Goal: Task Accomplishment & Management: Manage account settings

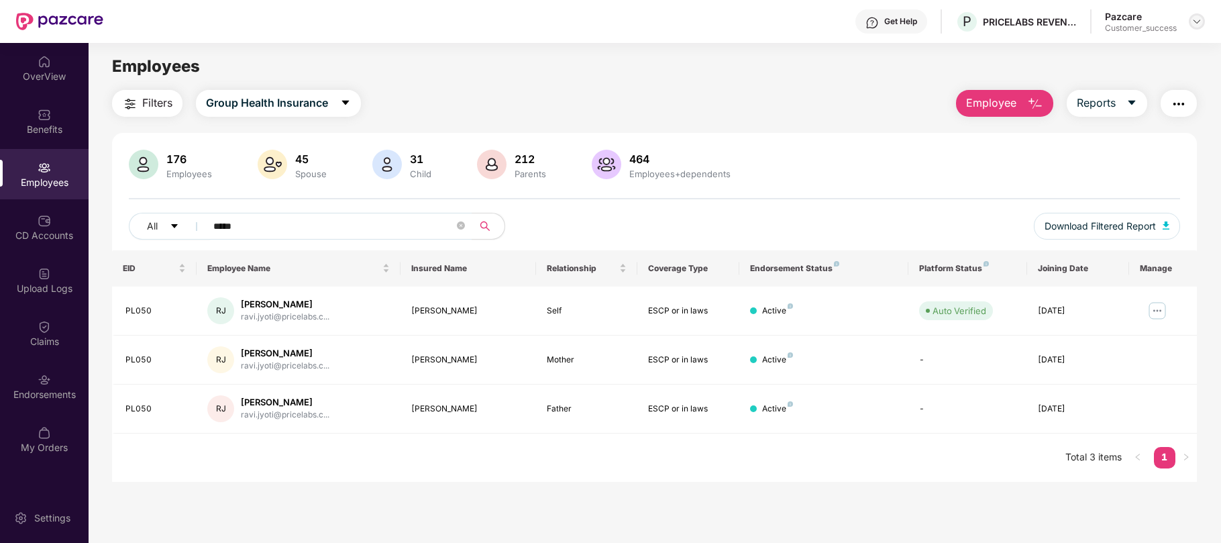
click at [1199, 24] on img at bounding box center [1196, 21] width 11 height 11
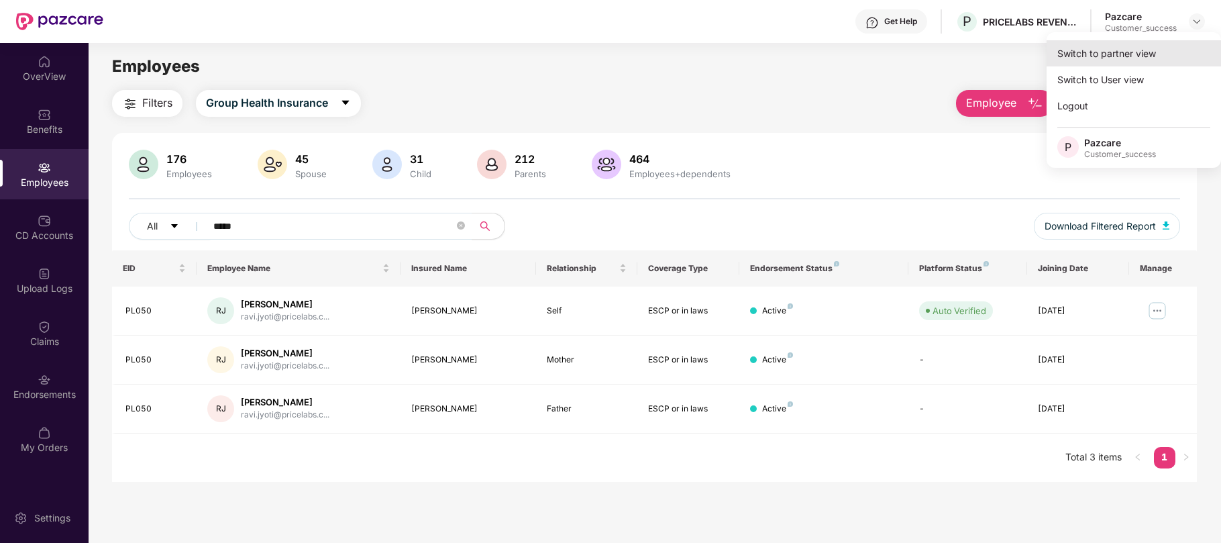
click at [1096, 51] on div "Switch to partner view" at bounding box center [1133, 53] width 174 height 26
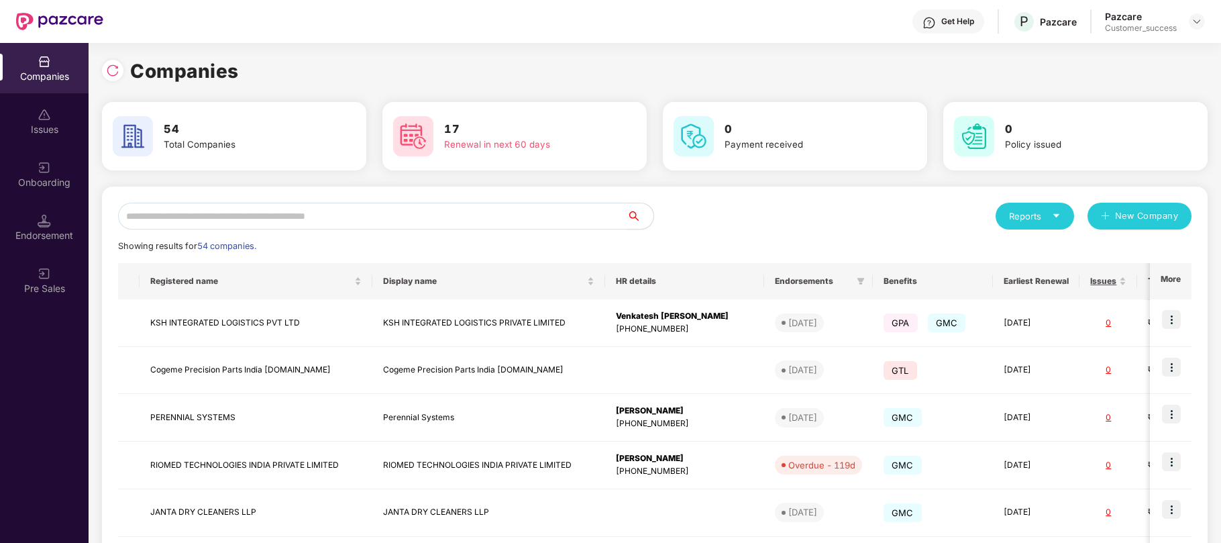
click at [317, 215] on input "text" at bounding box center [372, 216] width 508 height 27
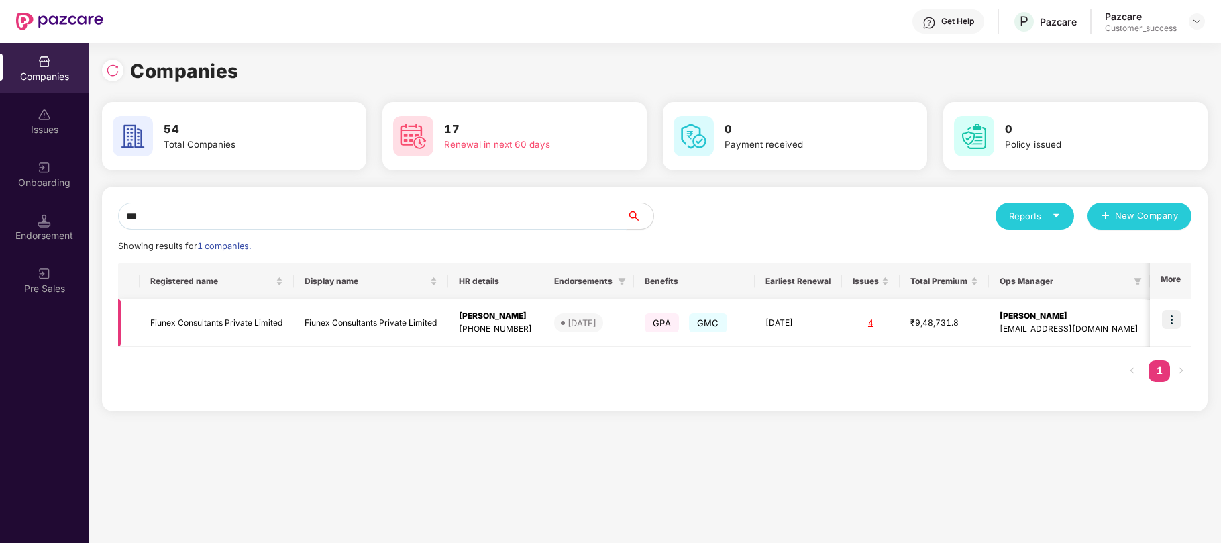
type input "***"
click at [1168, 323] on img at bounding box center [1171, 319] width 19 height 19
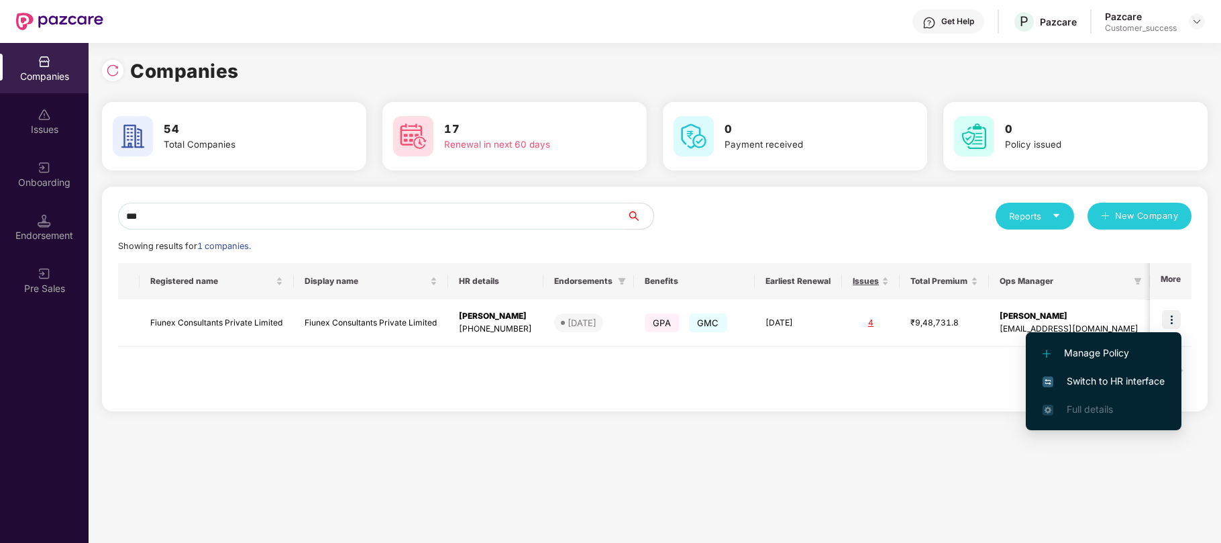
click at [1098, 379] on span "Switch to HR interface" at bounding box center [1103, 381] width 122 height 15
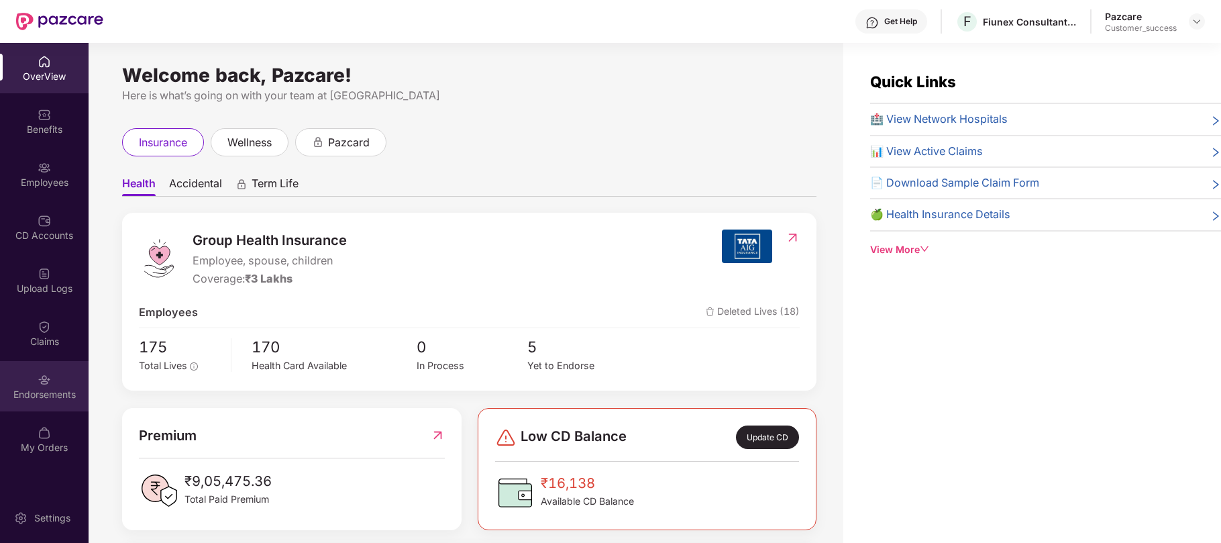
click at [40, 377] on img at bounding box center [44, 379] width 13 height 13
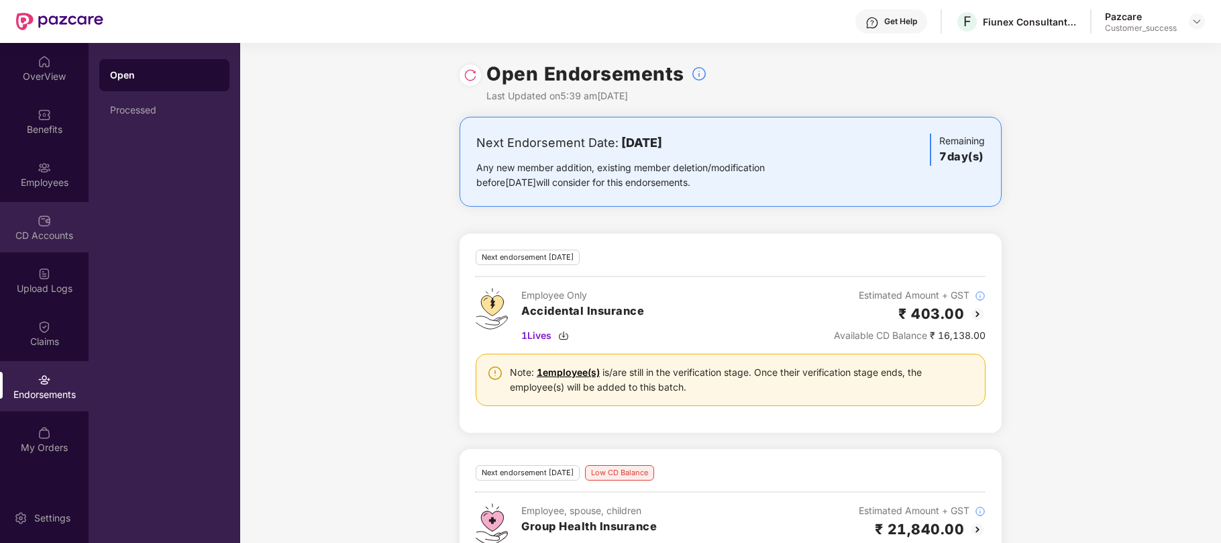
click at [46, 215] on img at bounding box center [44, 220] width 13 height 13
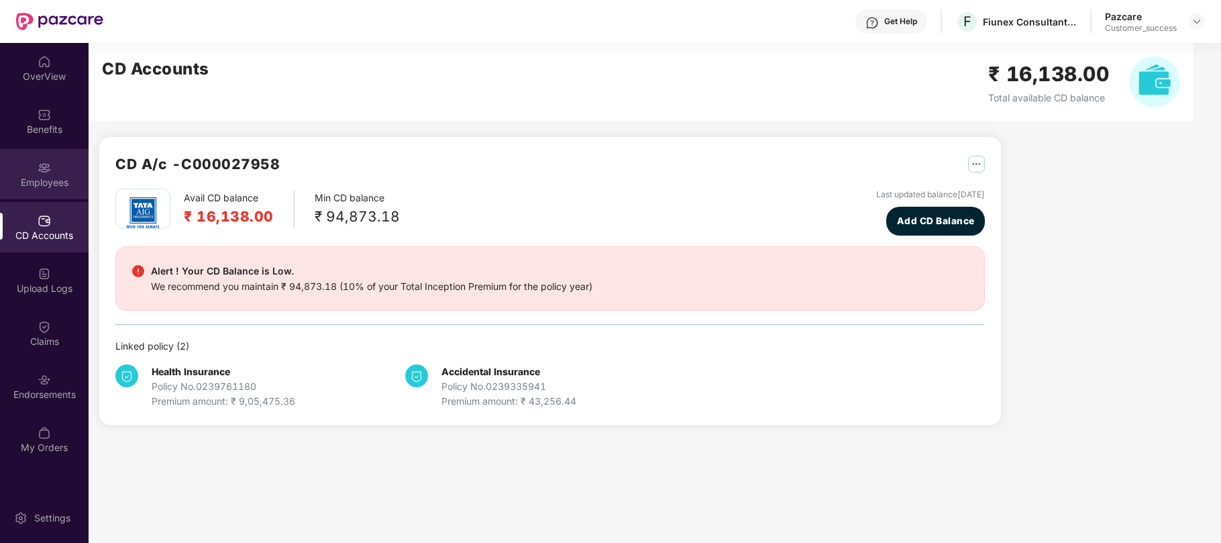
click at [49, 177] on div "Employees" at bounding box center [44, 182] width 89 height 13
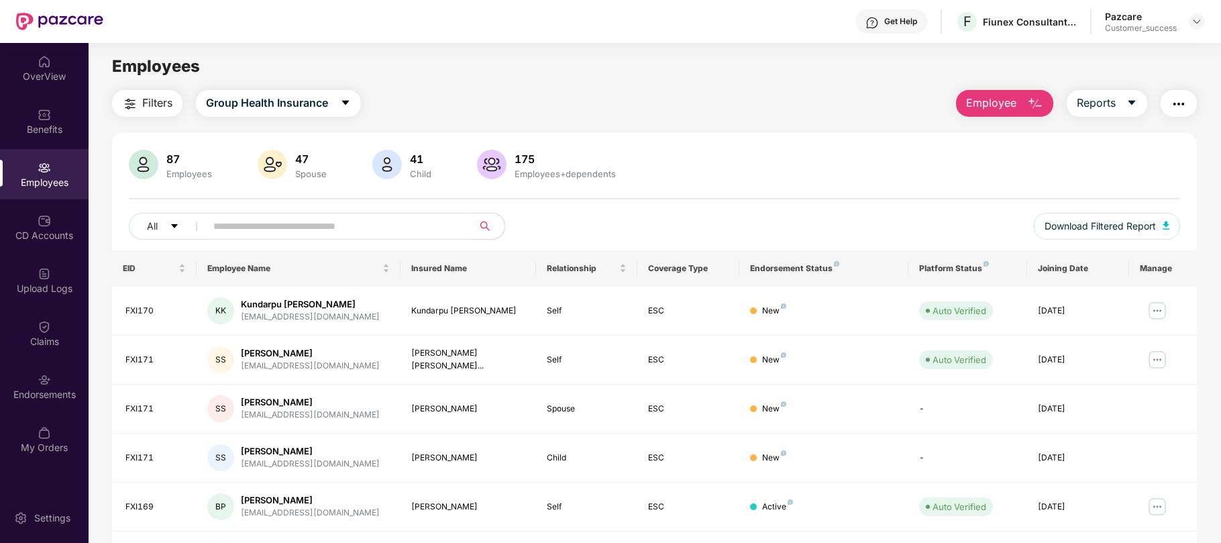
click at [981, 103] on span "Employee" at bounding box center [991, 103] width 50 height 17
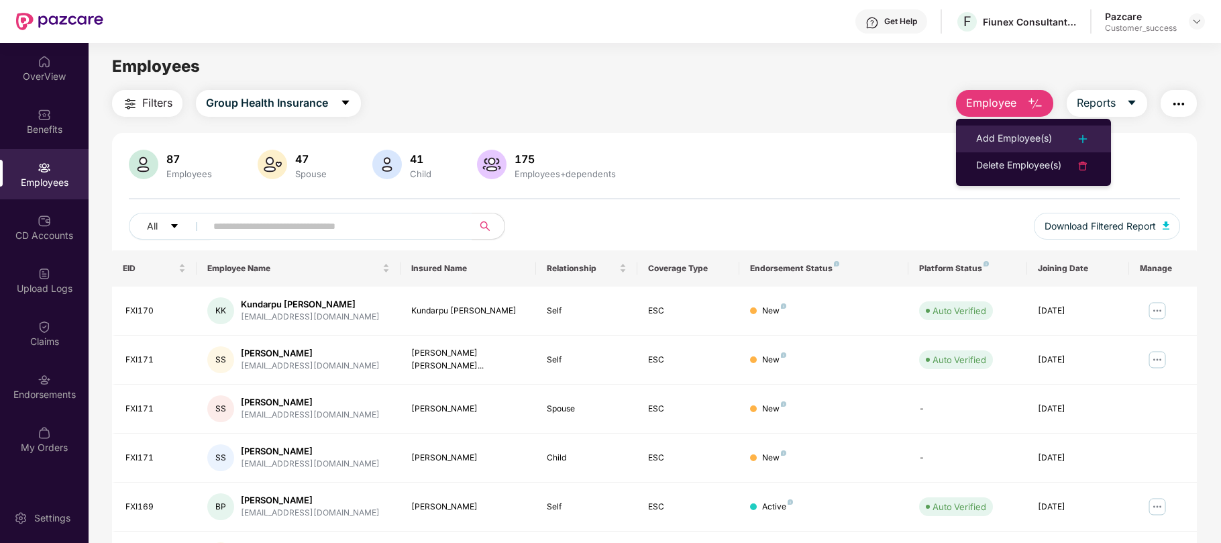
click at [988, 133] on div "Add Employee(s)" at bounding box center [1014, 139] width 76 height 16
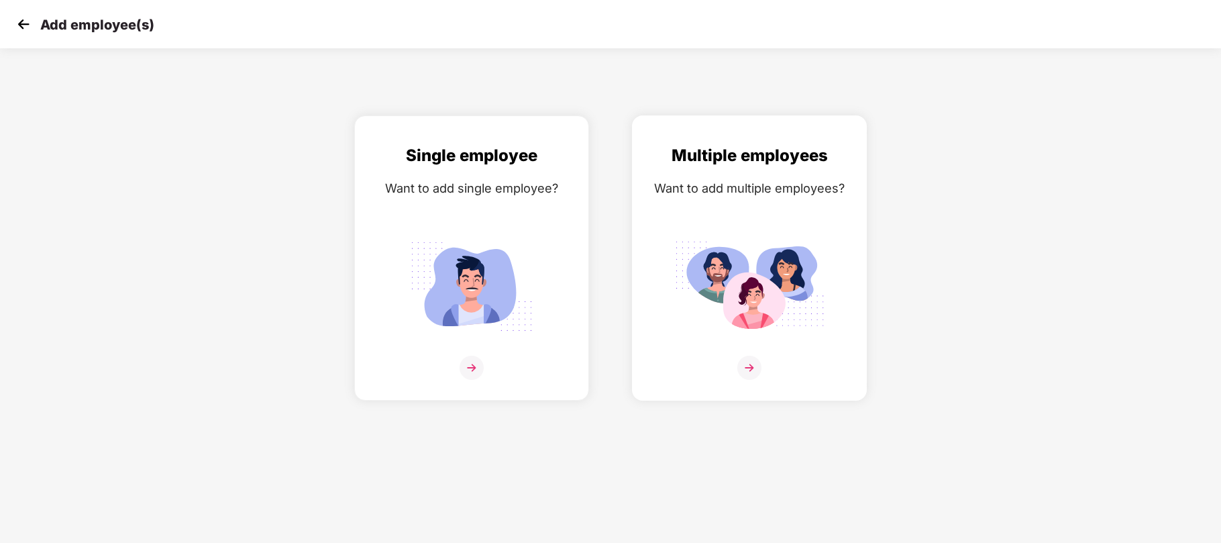
click at [751, 213] on div "Multiple employees Want to add multiple employees?" at bounding box center [749, 270] width 207 height 254
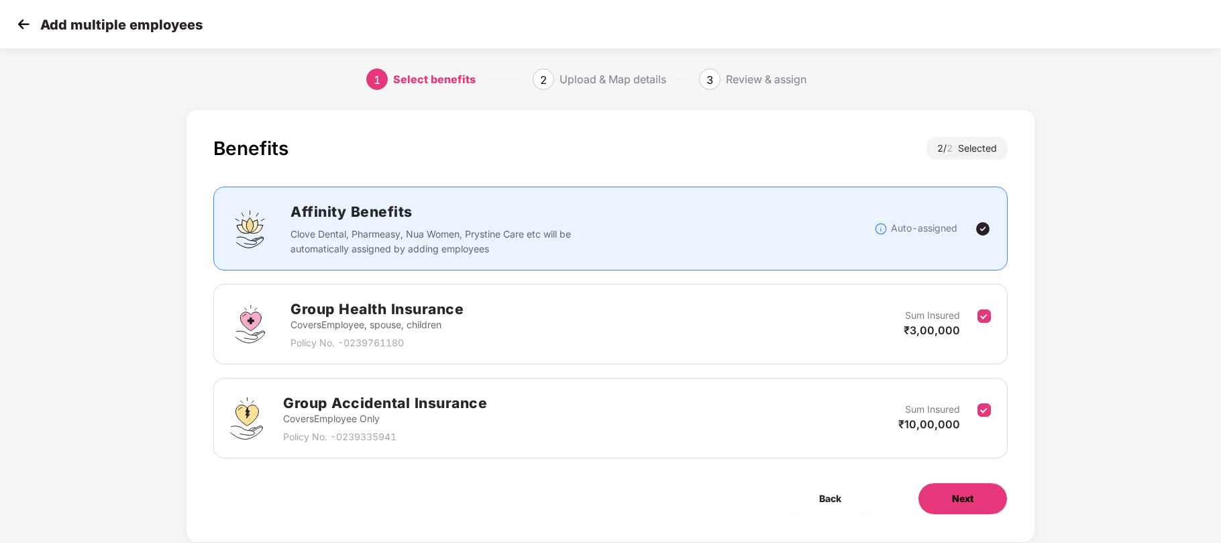
click at [956, 499] on span "Next" at bounding box center [962, 498] width 21 height 15
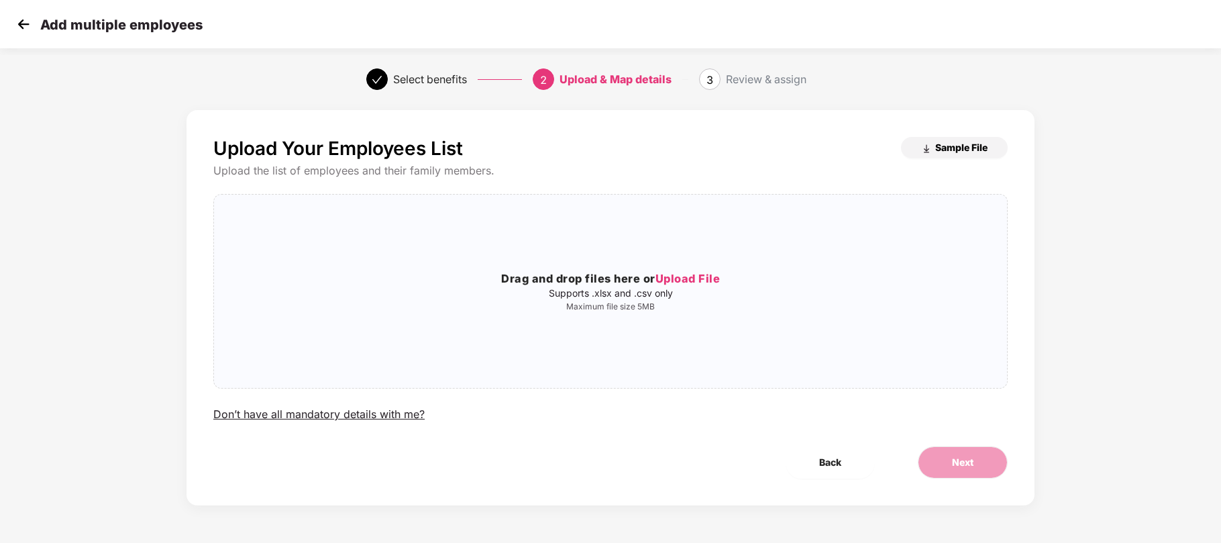
click at [950, 152] on span "Sample File" at bounding box center [961, 147] width 52 height 13
click at [688, 280] on span "Upload File" at bounding box center [687, 278] width 65 height 13
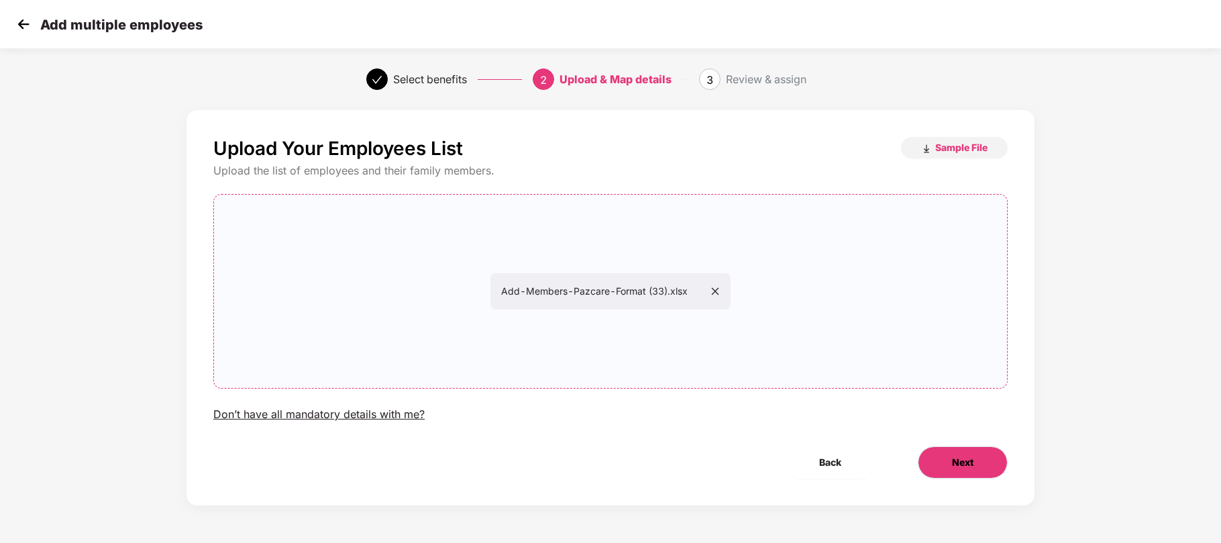
click at [972, 467] on span "Next" at bounding box center [962, 462] width 21 height 15
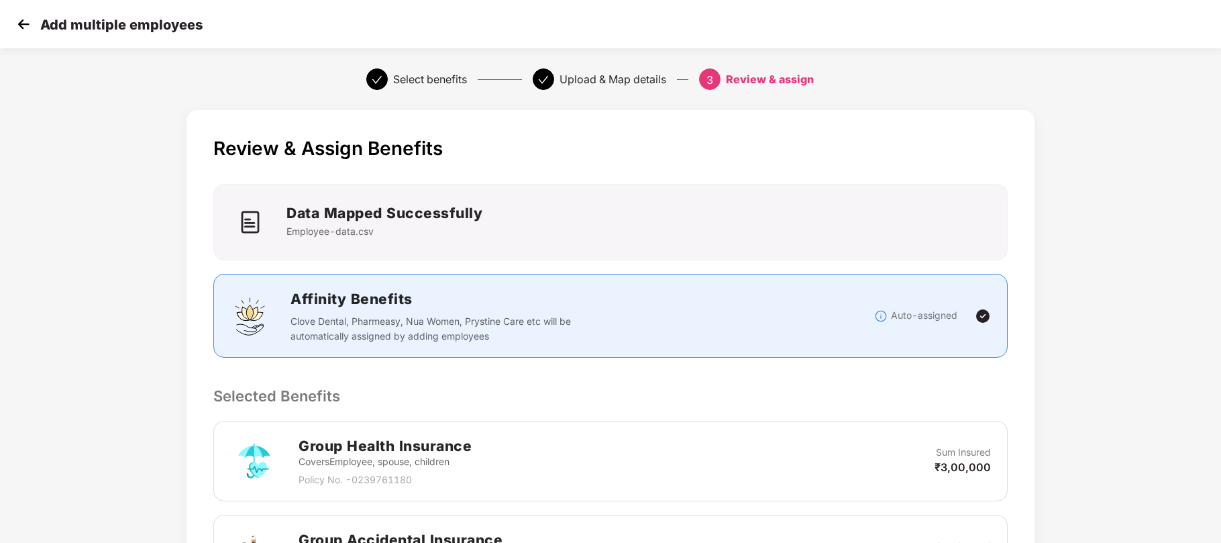
scroll to position [301, 0]
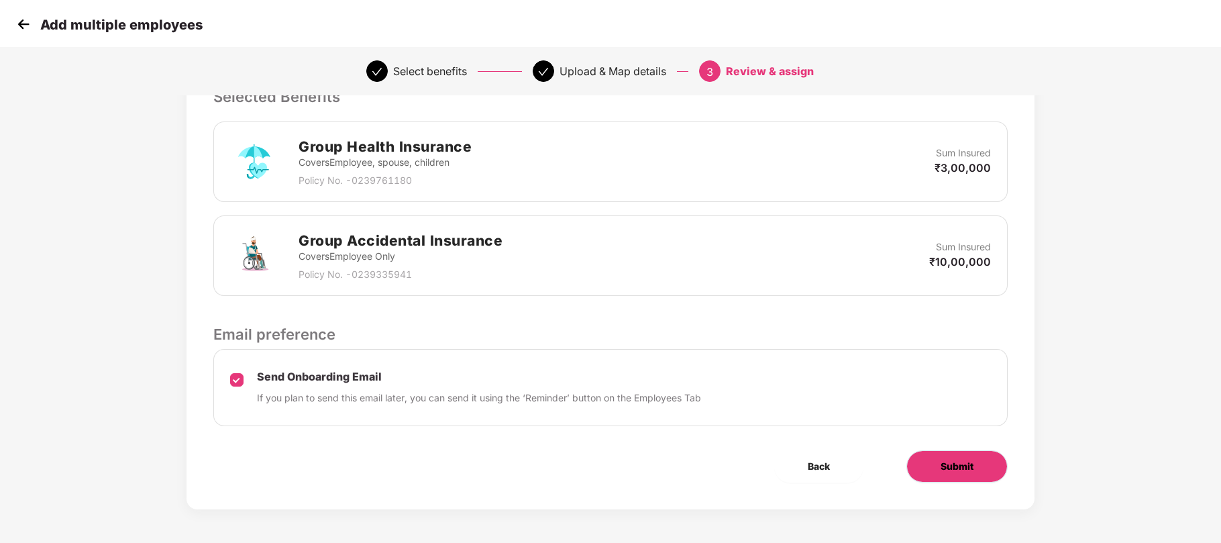
click at [935, 471] on button "Submit" at bounding box center [956, 466] width 101 height 32
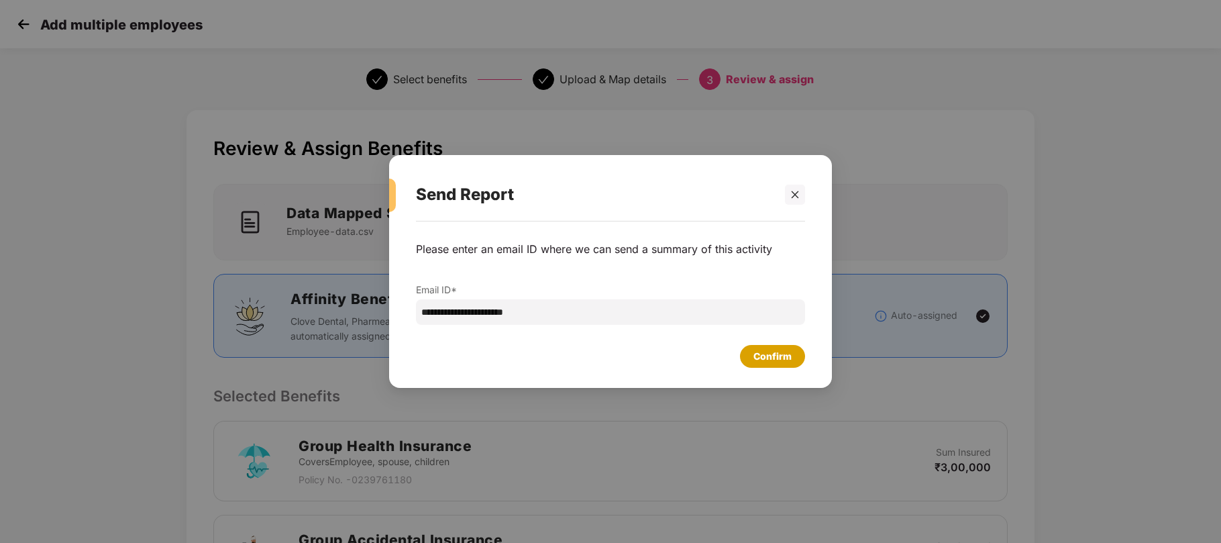
click at [791, 363] on div "Confirm" at bounding box center [772, 356] width 65 height 23
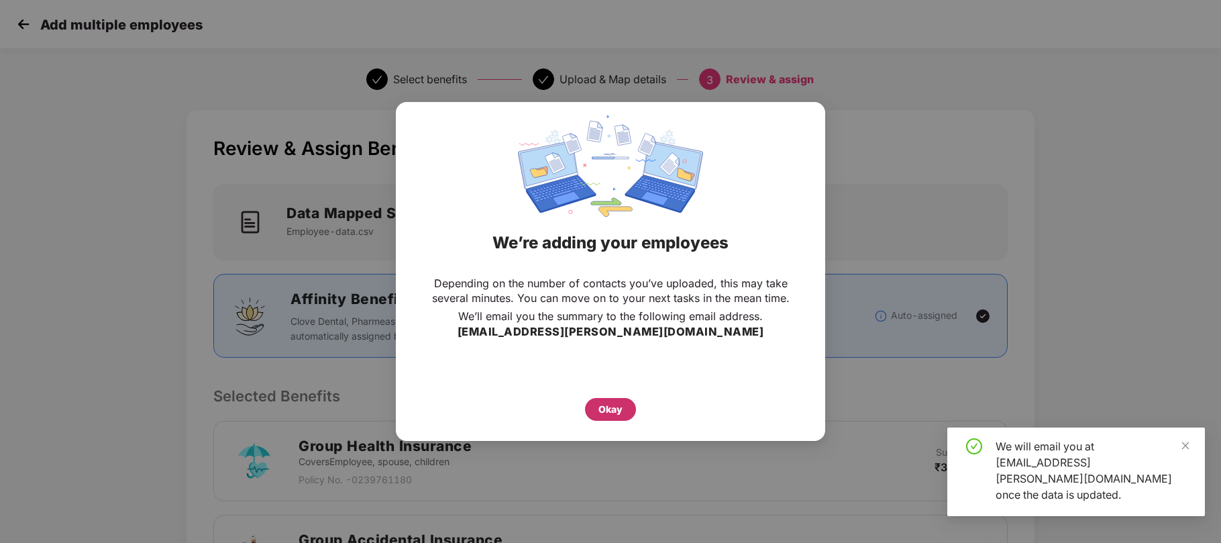
click at [596, 408] on div "Okay" at bounding box center [610, 409] width 51 height 23
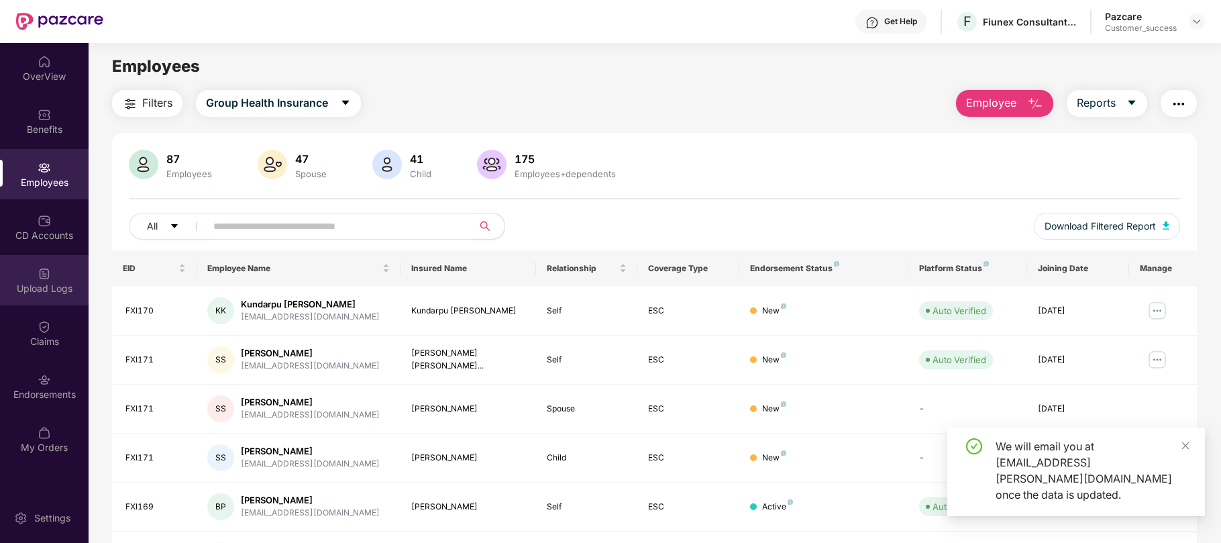
click at [47, 284] on div "Upload Logs" at bounding box center [44, 288] width 89 height 13
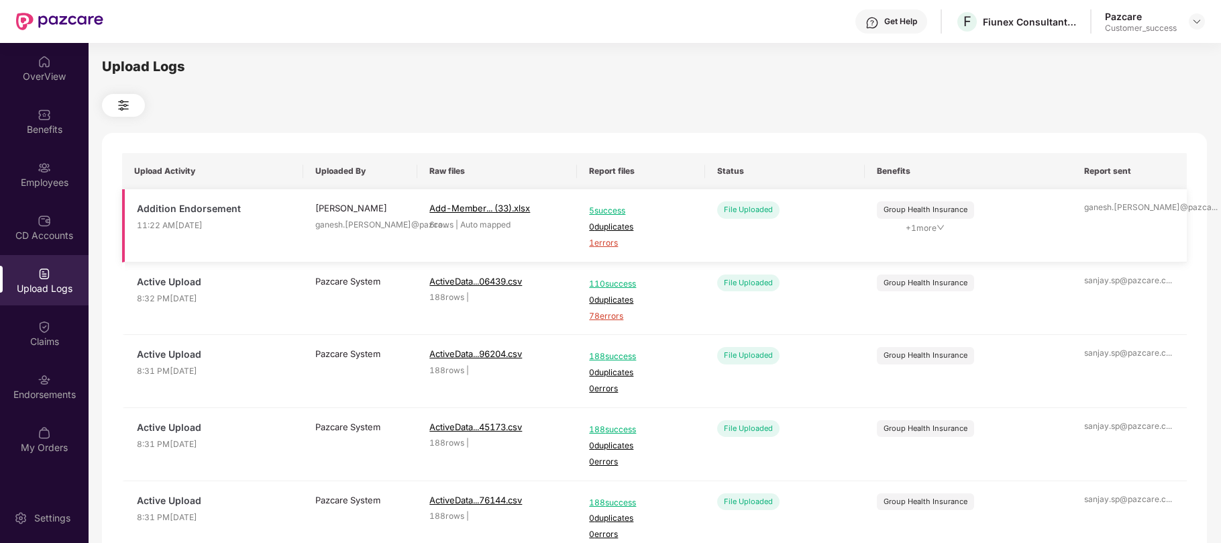
click at [597, 245] on span "1 errors" at bounding box center [640, 243] width 103 height 13
click at [52, 170] on div "Employees" at bounding box center [44, 174] width 89 height 50
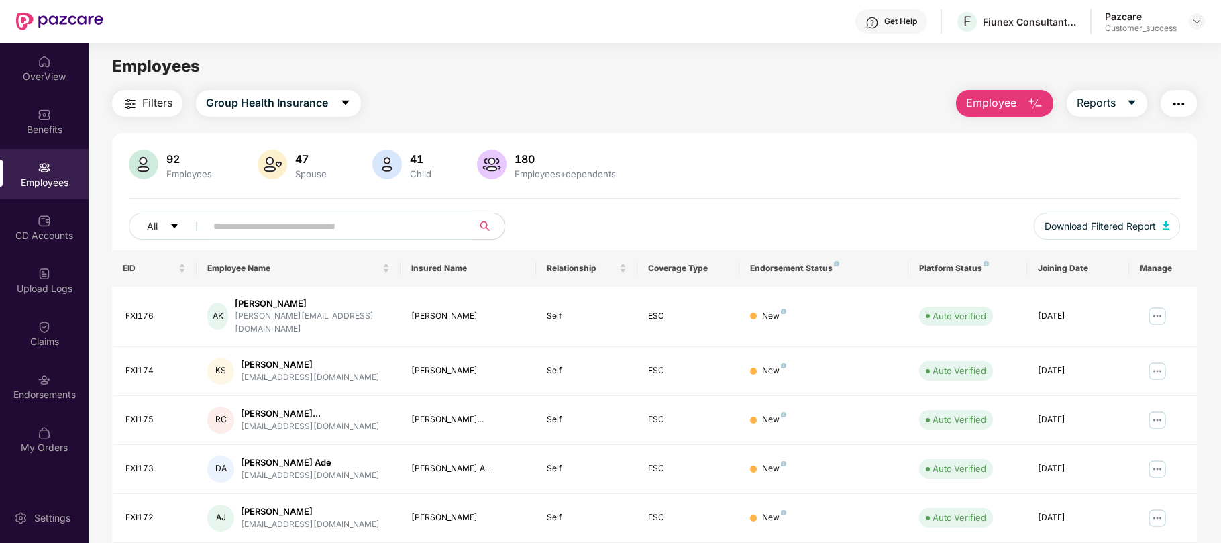
click at [323, 227] on input "text" at bounding box center [333, 226] width 241 height 20
paste input "******"
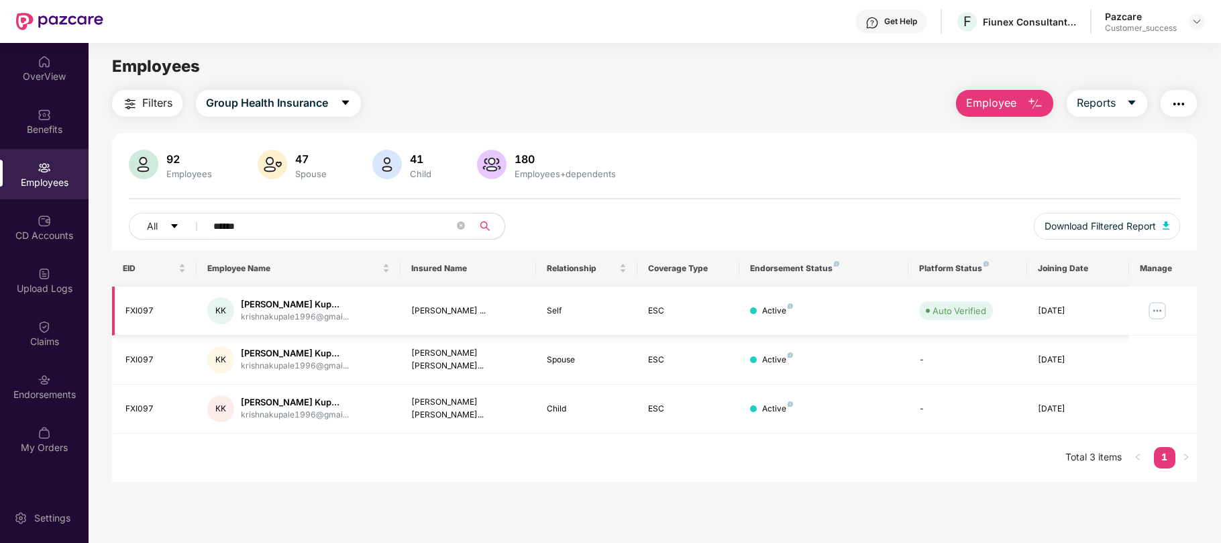
type input "******"
click at [1162, 309] on img at bounding box center [1156, 310] width 21 height 21
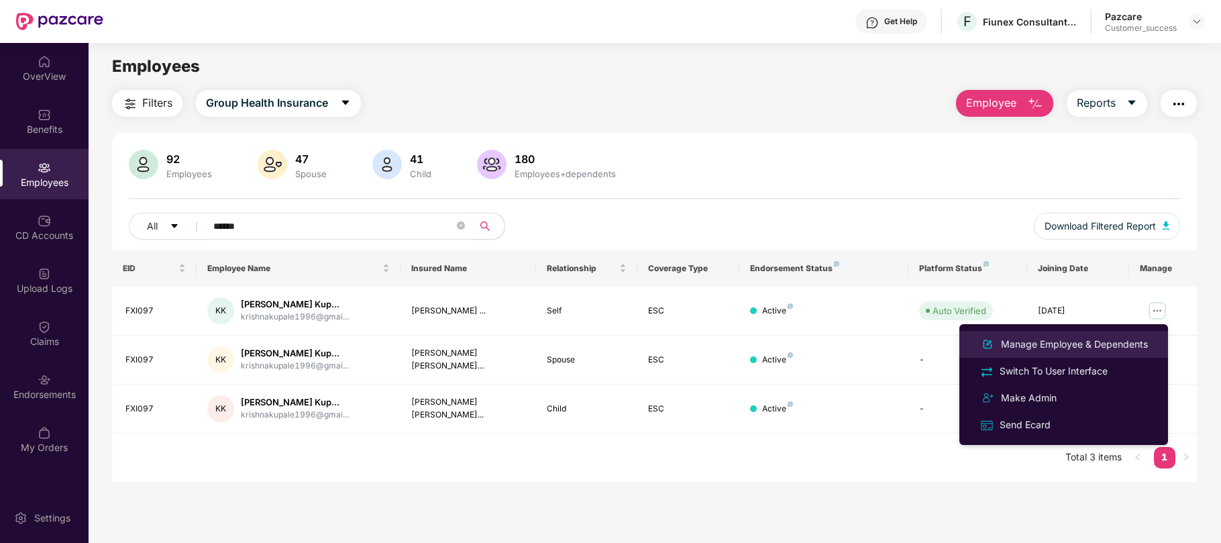
click at [1097, 342] on div "Manage Employee & Dependents" at bounding box center [1074, 344] width 152 height 15
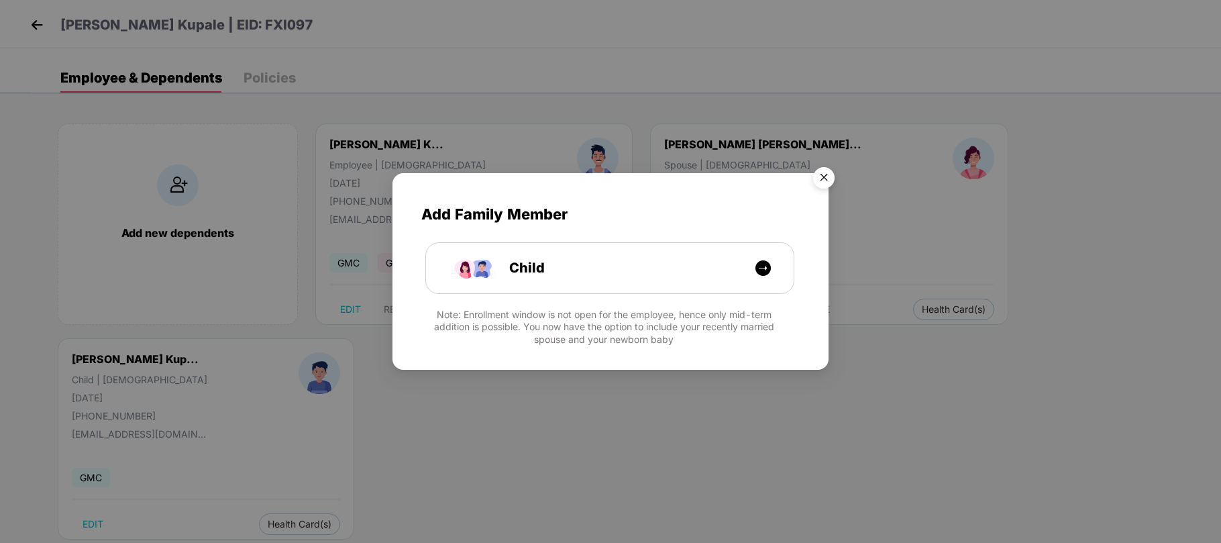
click at [830, 178] on img "Close" at bounding box center [824, 180] width 38 height 38
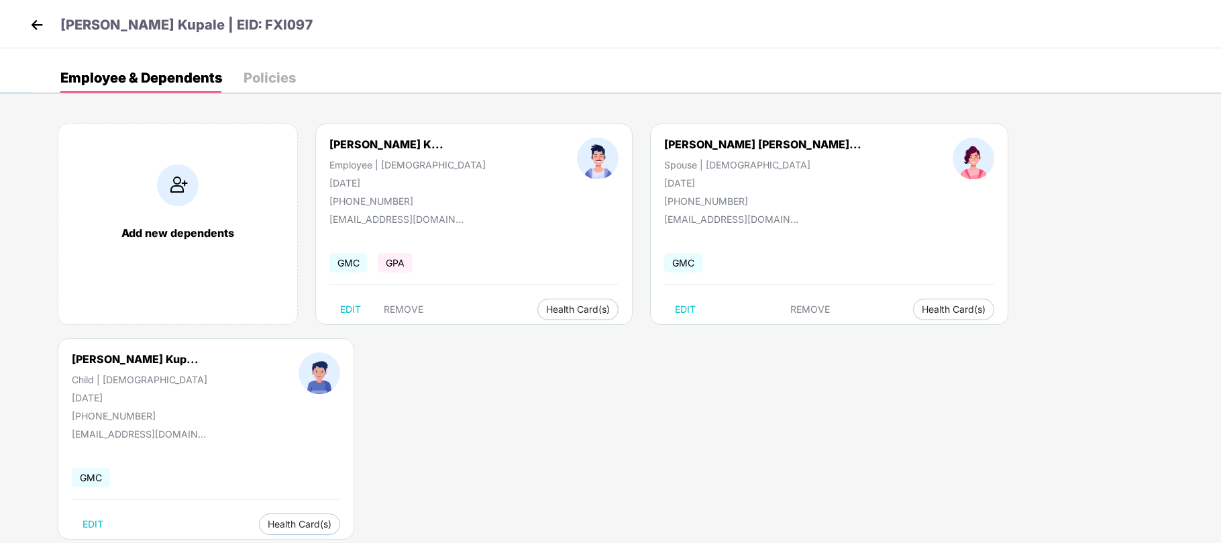
scroll to position [1, 0]
click at [177, 197] on img at bounding box center [178, 185] width 42 height 42
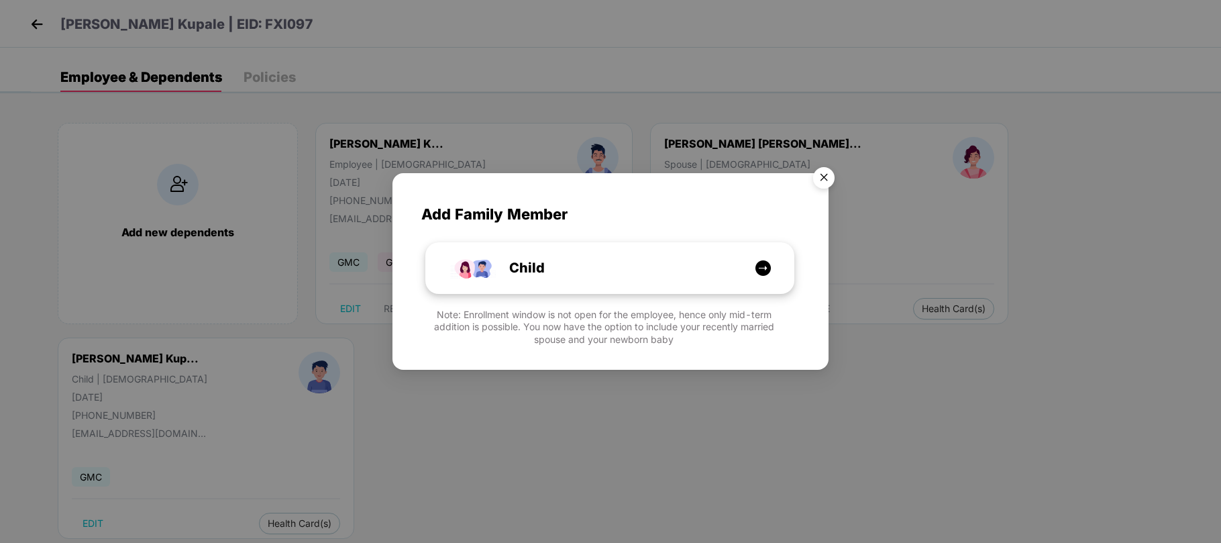
click at [575, 278] on div "Child" at bounding box center [617, 268] width 276 height 21
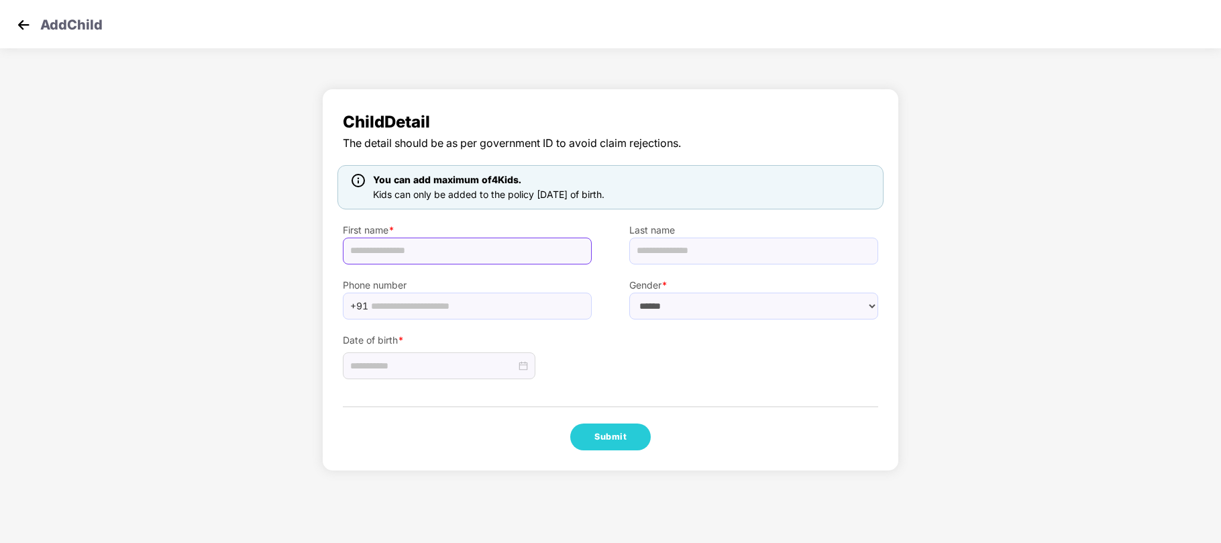
click at [511, 256] on input "text" at bounding box center [467, 250] width 249 height 27
paste input "**********"
type input "**********"
click at [665, 309] on select "****** **** ******" at bounding box center [753, 305] width 249 height 27
select select "****"
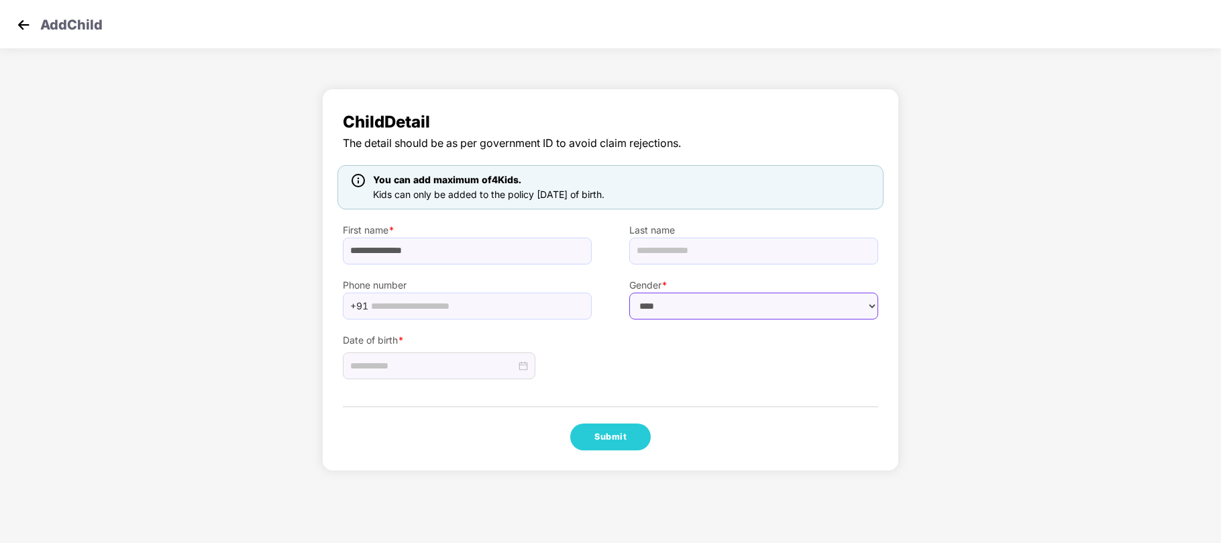
click at [629, 292] on select "****** **** ******" at bounding box center [753, 305] width 249 height 27
click at [463, 361] on input at bounding box center [433, 365] width 166 height 15
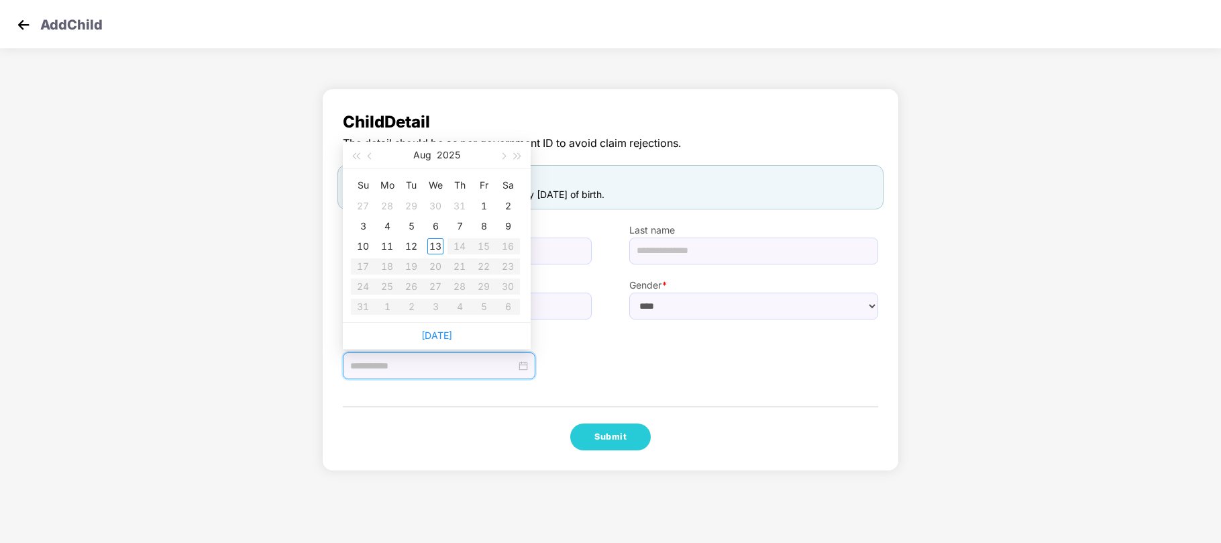
type input "**********"
click at [366, 156] on button "button" at bounding box center [370, 155] width 15 height 27
type input "**********"
click at [412, 243] on div "15" at bounding box center [411, 246] width 16 height 16
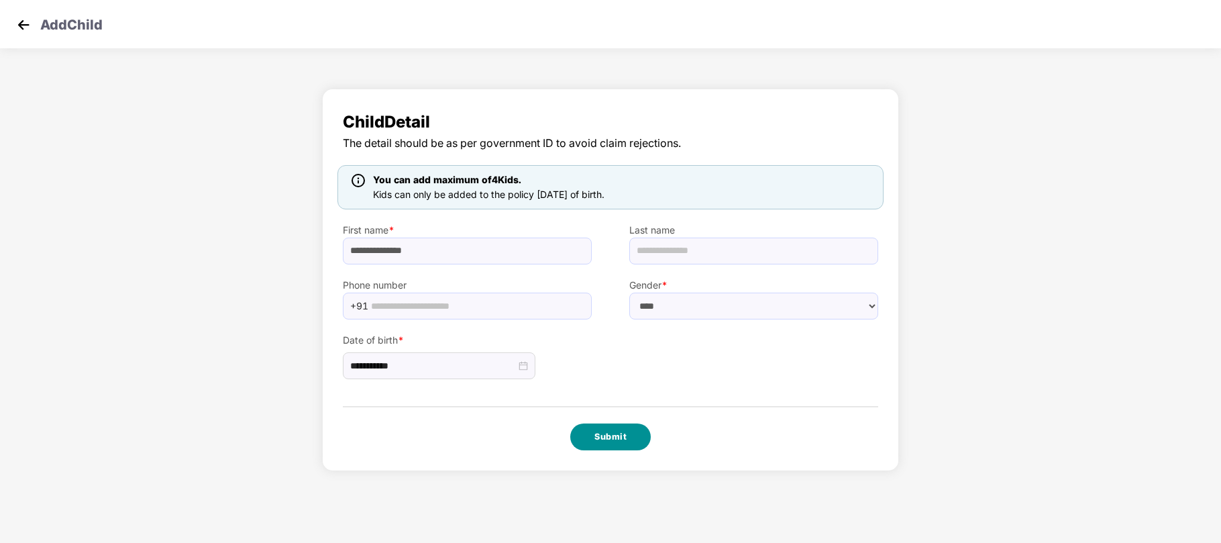
click at [609, 432] on button "Submit" at bounding box center [610, 436] width 80 height 27
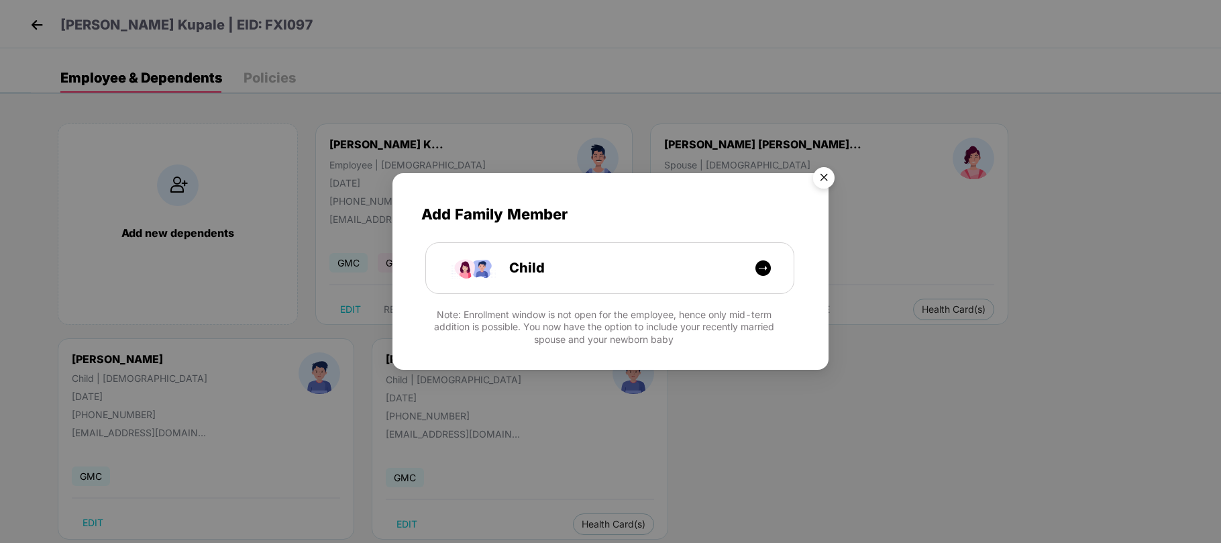
click at [817, 181] on img "Close" at bounding box center [824, 180] width 38 height 38
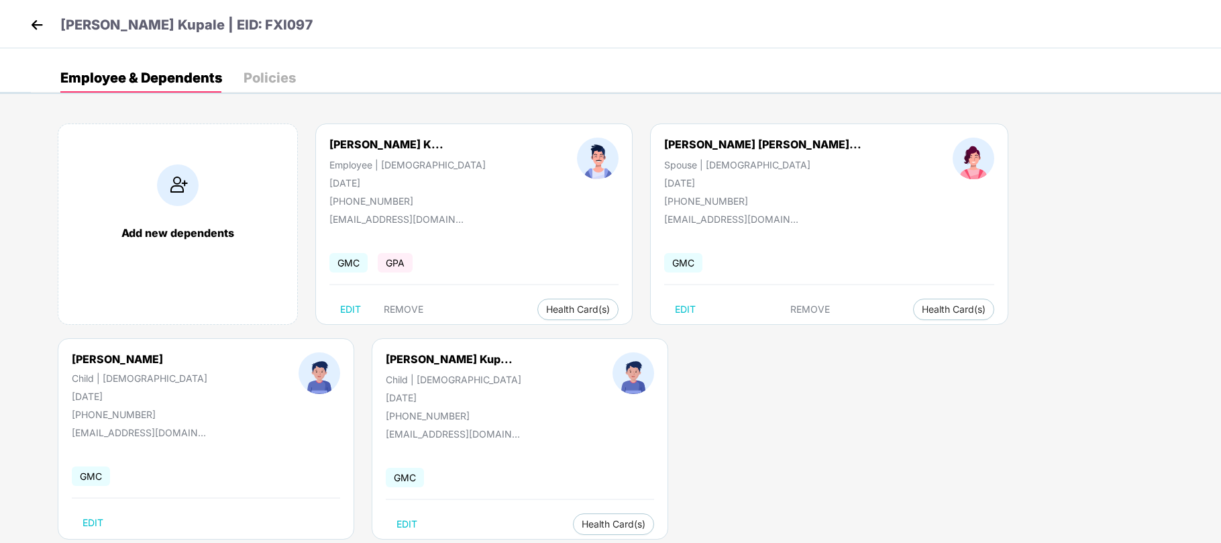
click at [38, 25] on img at bounding box center [37, 25] width 20 height 20
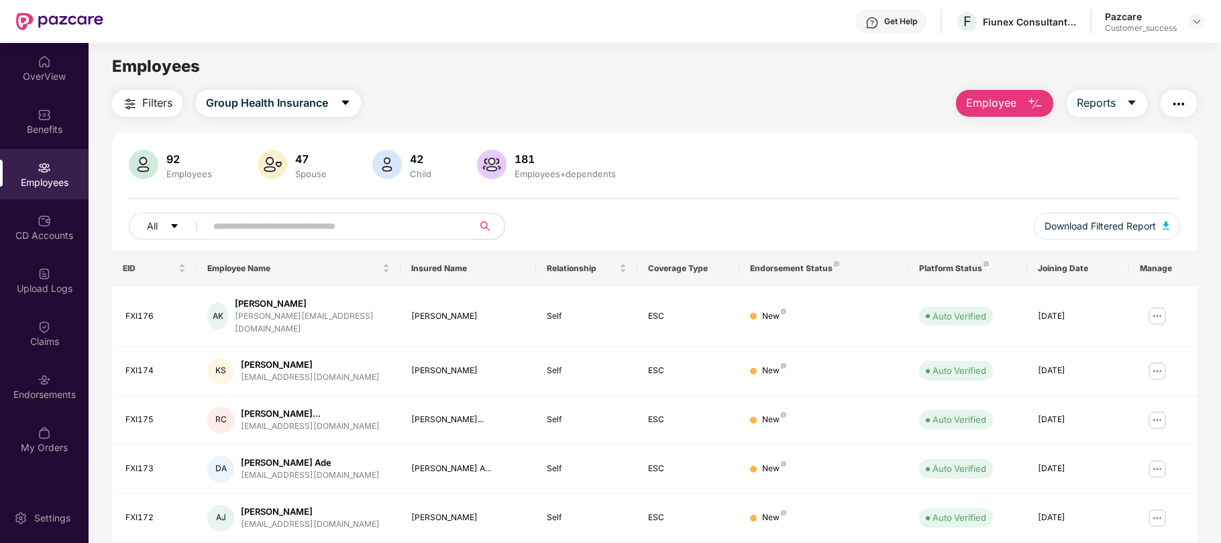
paste input "******"
click at [323, 228] on input "text" at bounding box center [333, 226] width 241 height 20
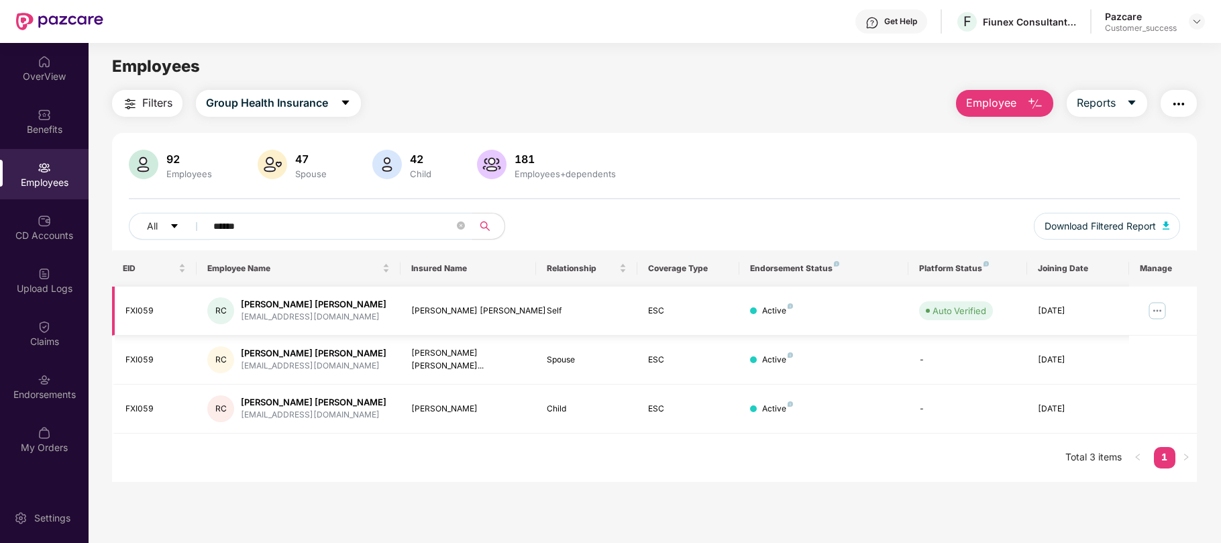
type input "******"
click at [1156, 310] on img at bounding box center [1156, 310] width 21 height 21
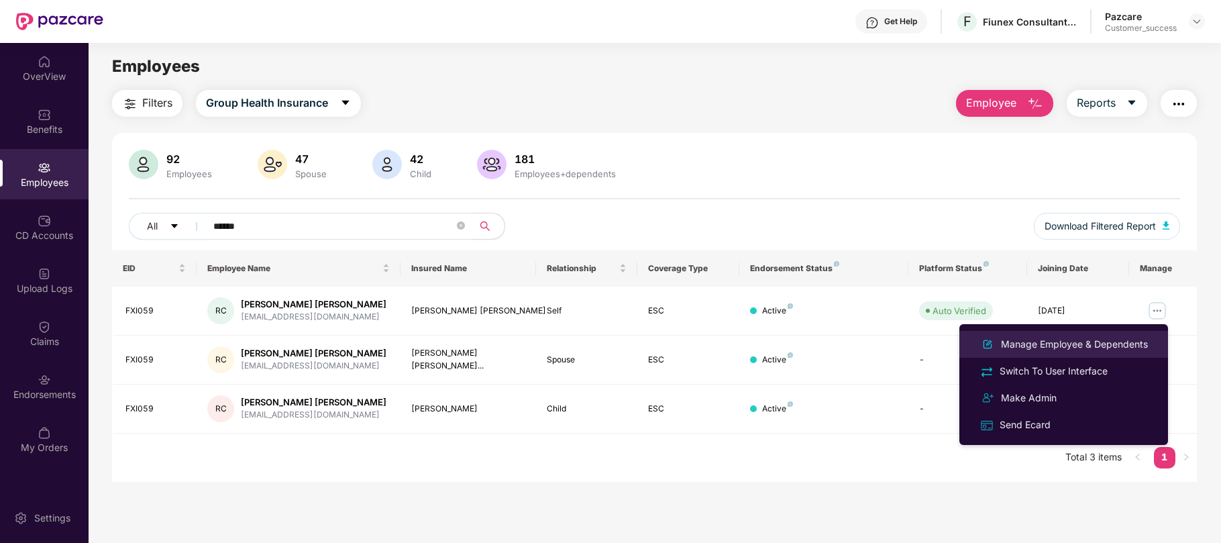
click at [1074, 342] on div "Manage Employee & Dependents" at bounding box center [1074, 344] width 152 height 15
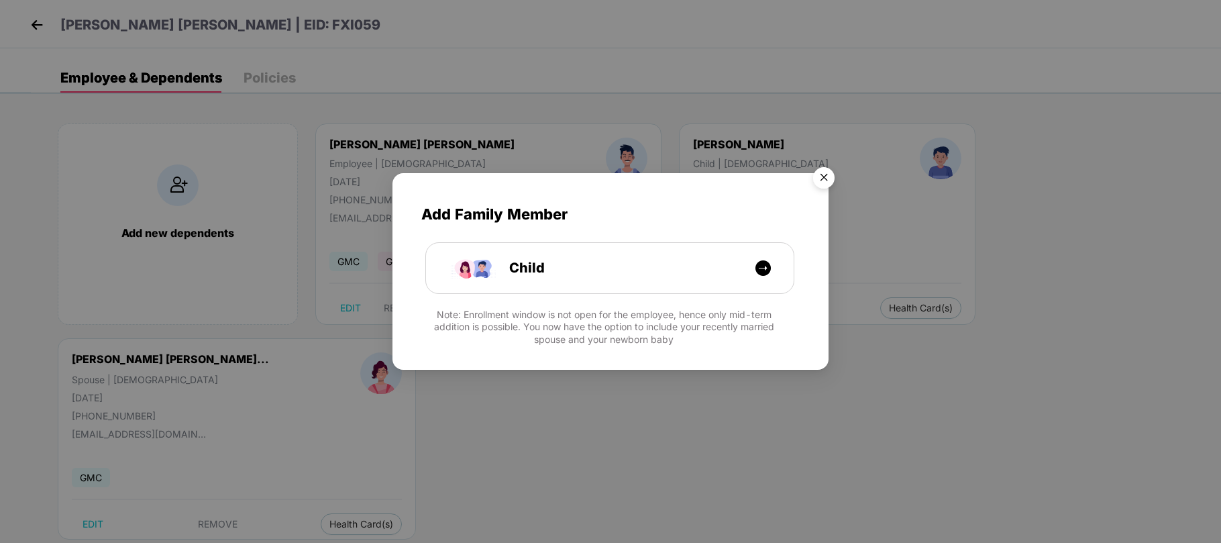
click at [825, 176] on img "Close" at bounding box center [824, 180] width 38 height 38
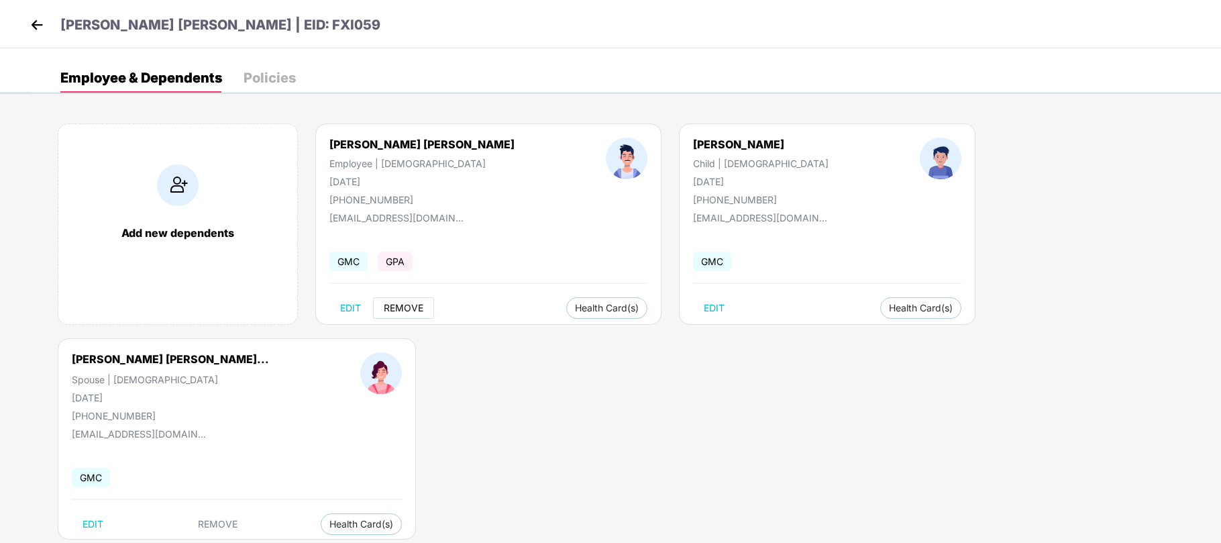
click at [404, 309] on span "REMOVE" at bounding box center [404, 307] width 40 height 11
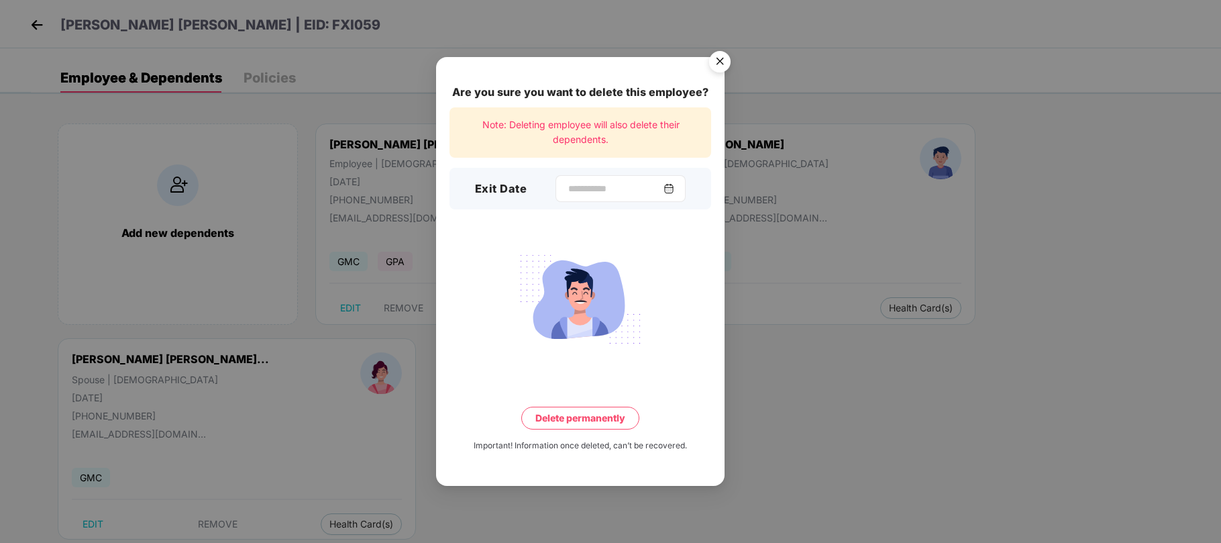
click at [674, 193] on img at bounding box center [668, 188] width 11 height 11
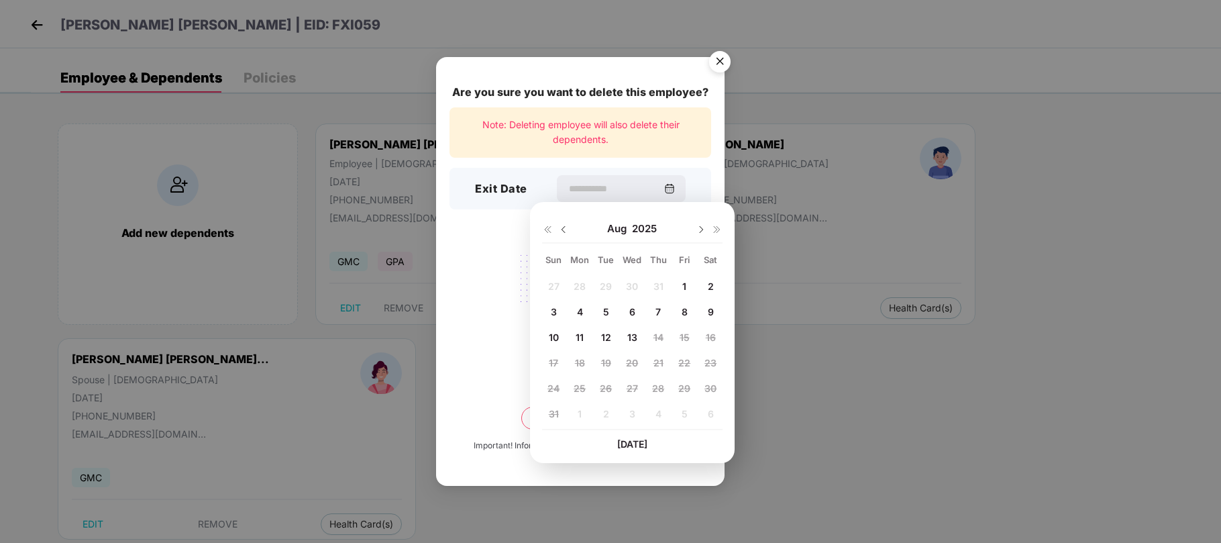
click at [549, 334] on span "10" at bounding box center [554, 336] width 10 height 11
type input "**********"
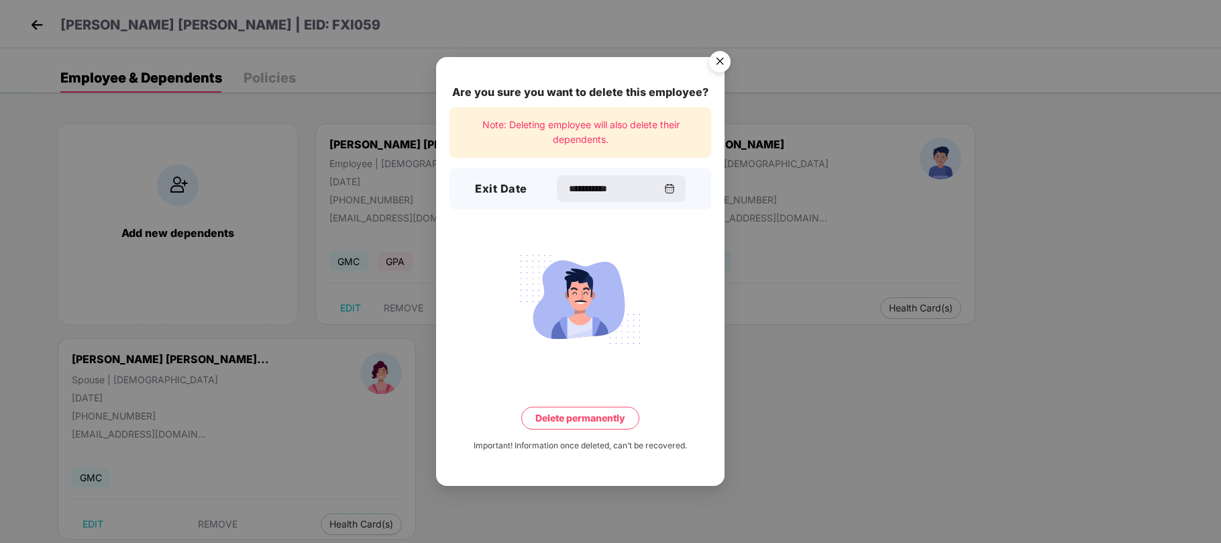
click at [585, 422] on button "Delete permanently" at bounding box center [580, 417] width 118 height 23
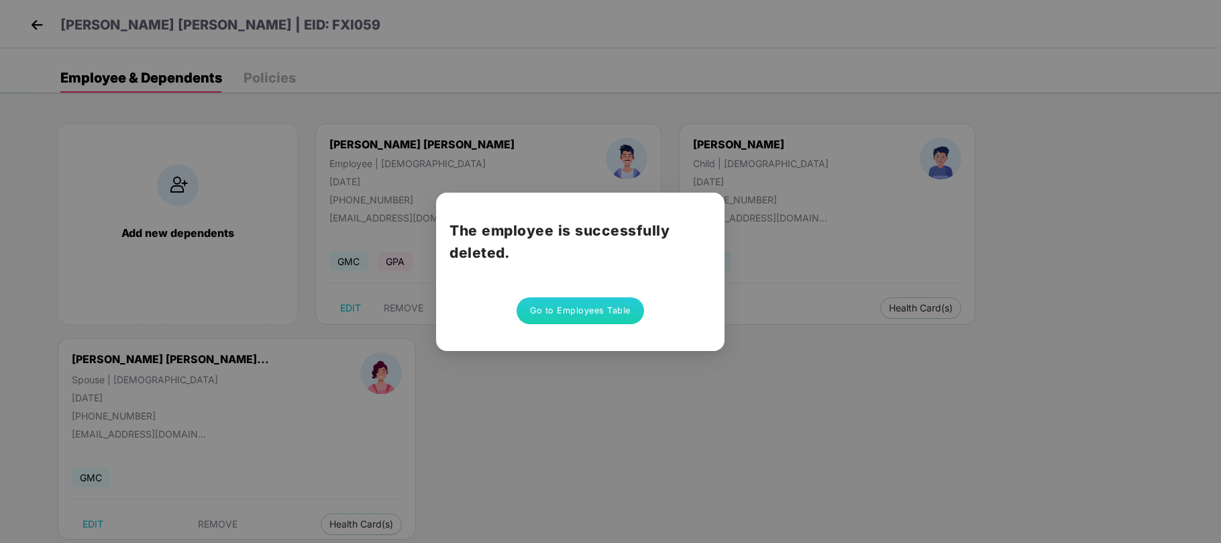
click at [559, 310] on button "Go to Employees Table" at bounding box center [579, 310] width 127 height 27
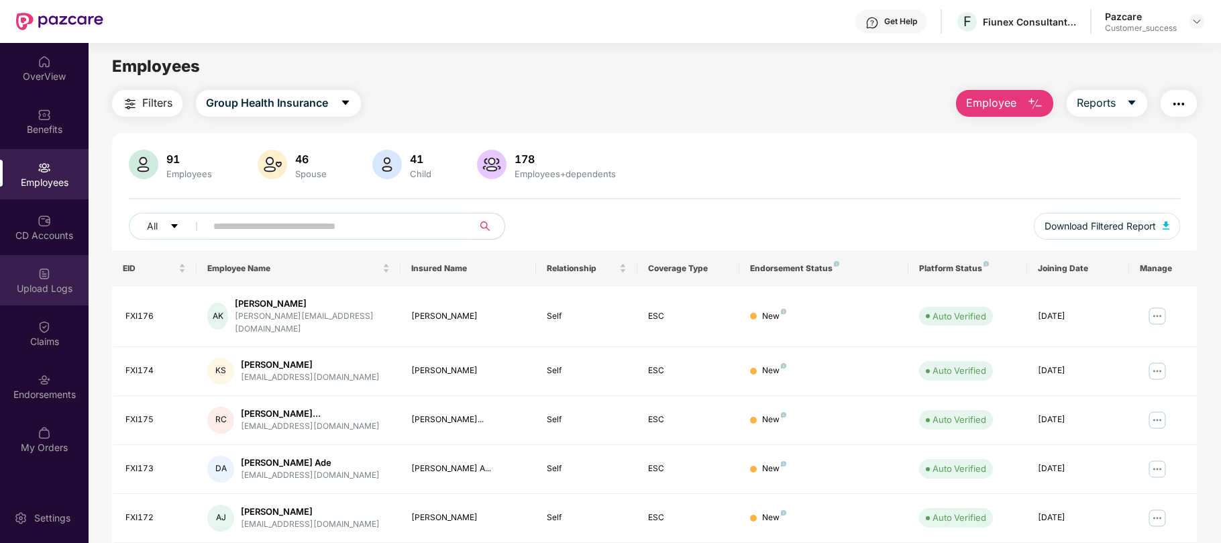
click at [46, 282] on div "Upload Logs" at bounding box center [44, 288] width 89 height 13
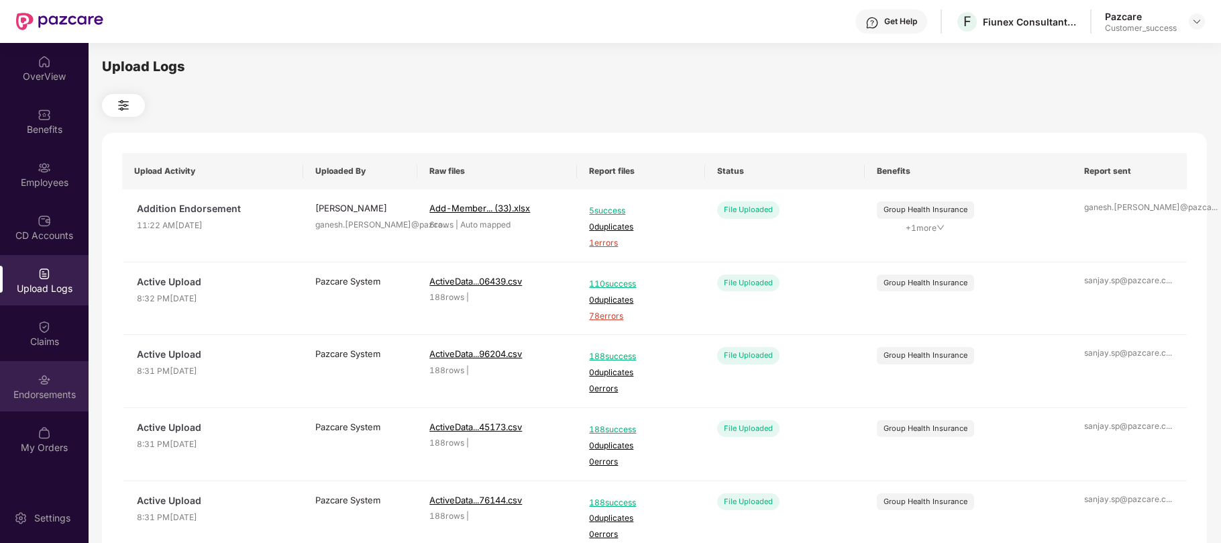
click at [46, 392] on div "Endorsements" at bounding box center [44, 394] width 89 height 13
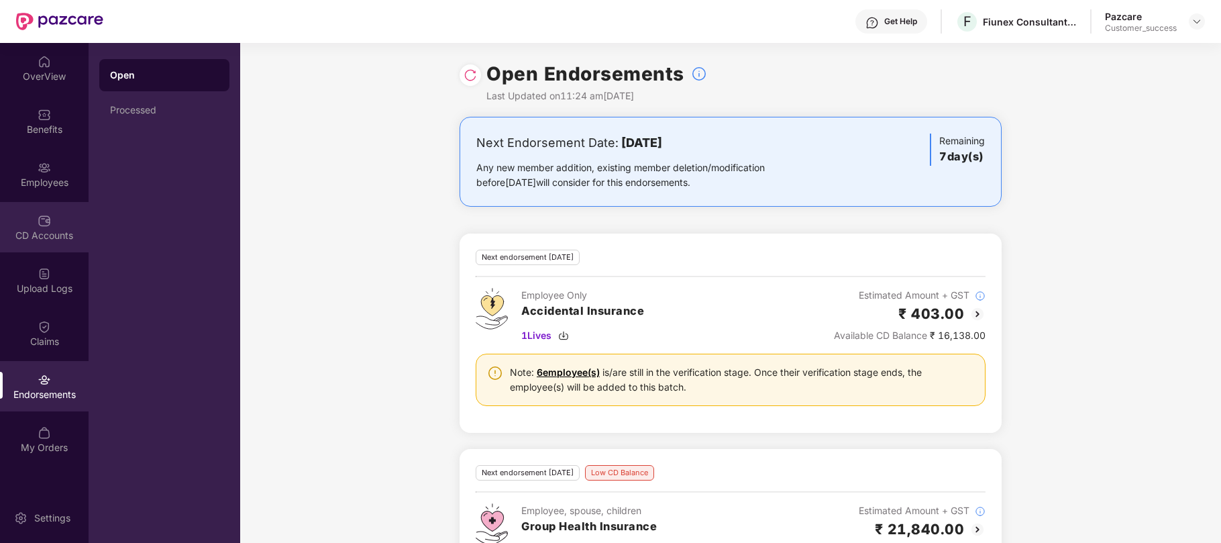
click at [43, 223] on img at bounding box center [44, 220] width 13 height 13
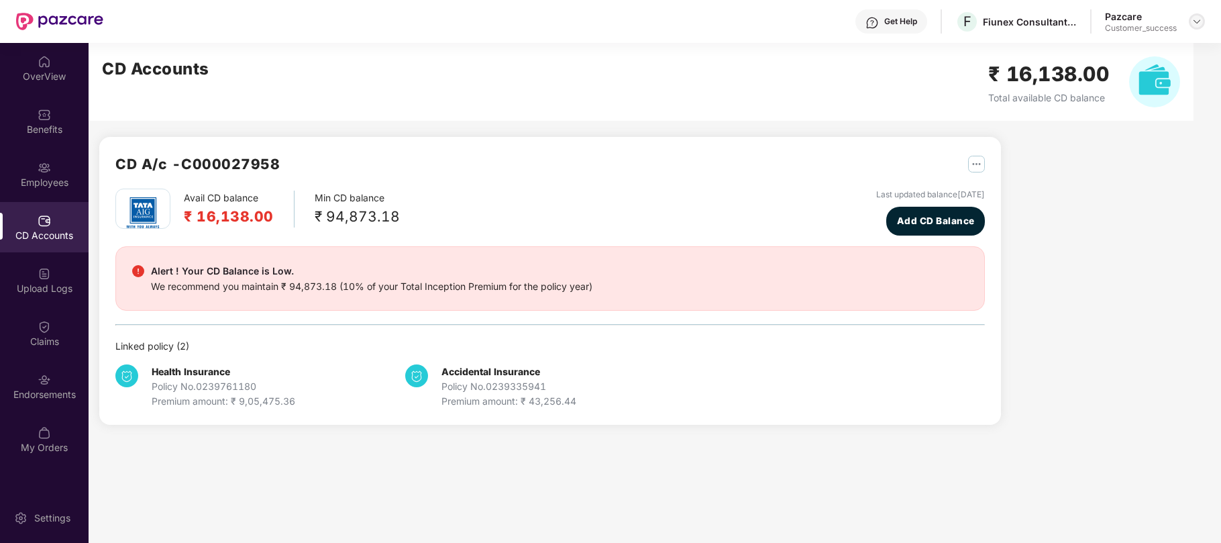
click at [1194, 23] on img at bounding box center [1196, 21] width 11 height 11
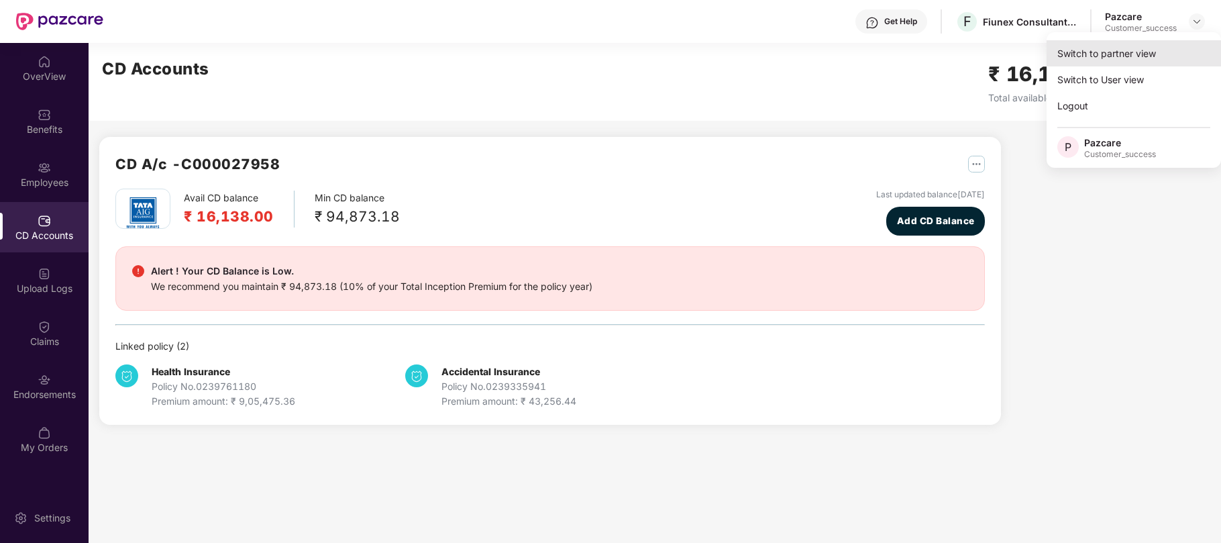
click at [1125, 60] on div "Switch to partner view" at bounding box center [1133, 53] width 174 height 26
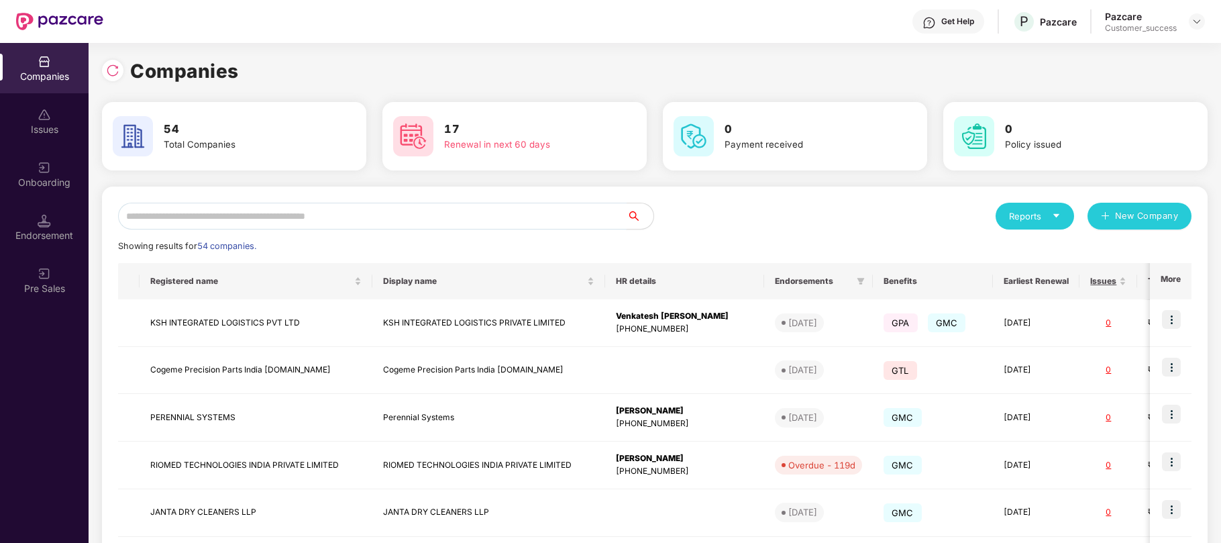
click at [422, 224] on input "text" at bounding box center [372, 216] width 508 height 27
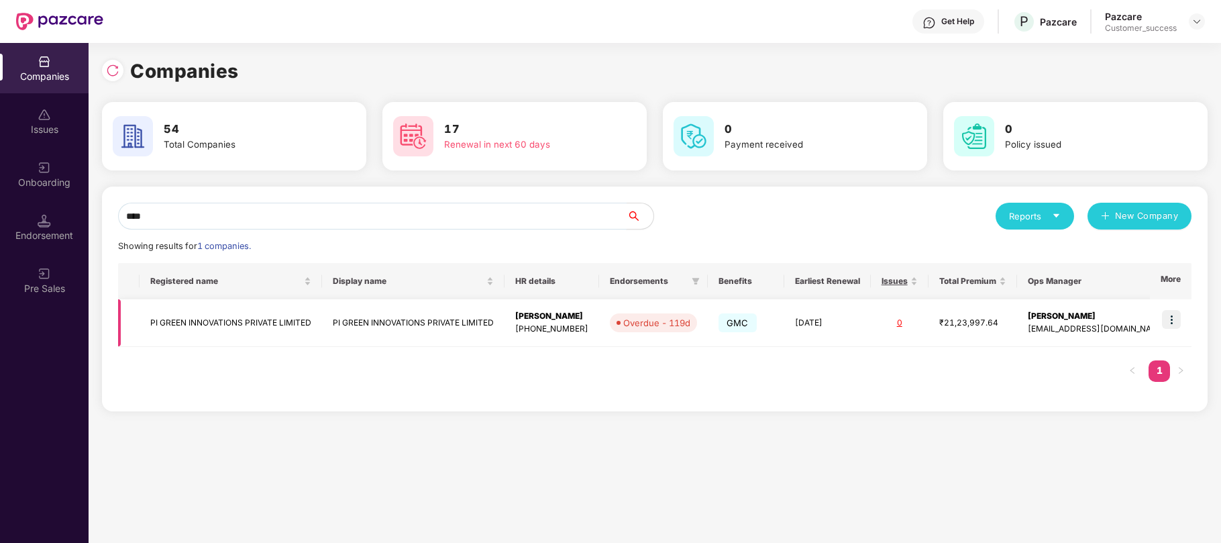
type input "****"
click at [556, 320] on div "[PERSON_NAME]" at bounding box center [551, 316] width 73 height 13
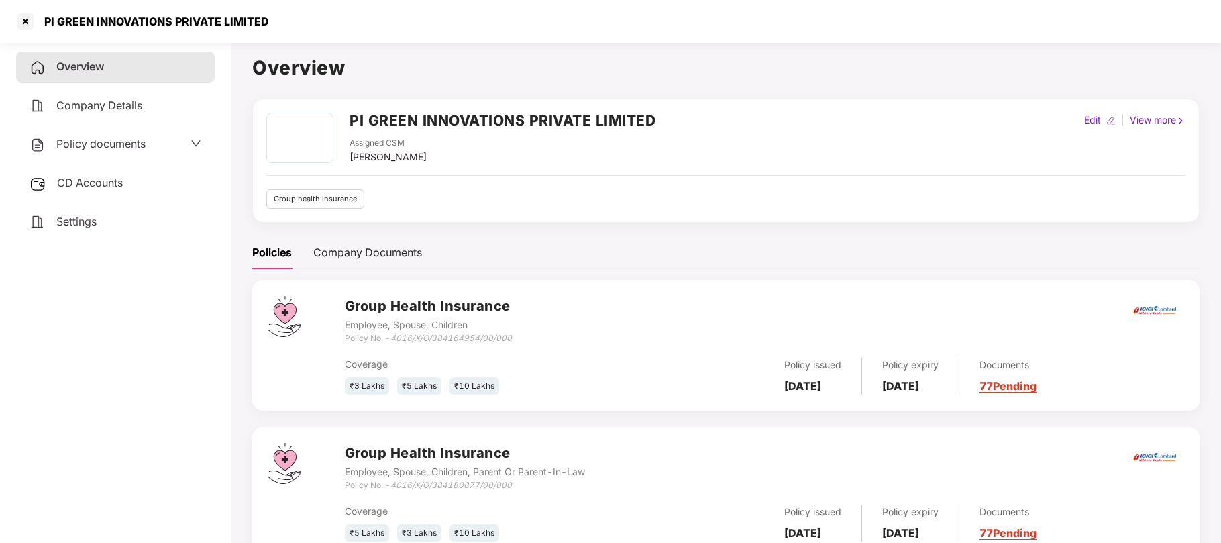
click at [91, 183] on span "CD Accounts" at bounding box center [90, 182] width 66 height 13
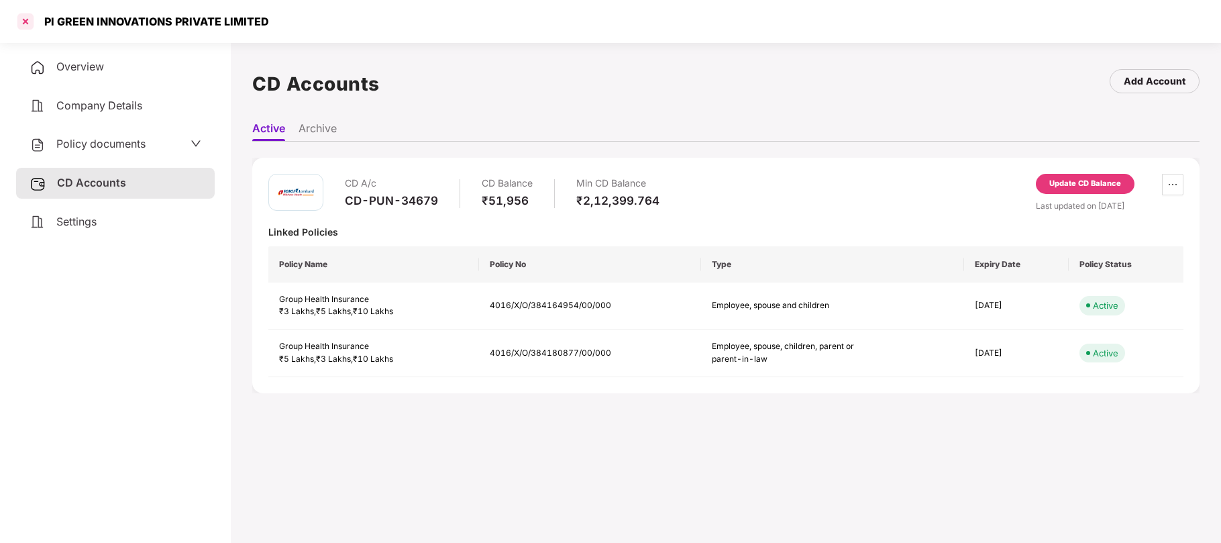
click at [23, 20] on div at bounding box center [25, 21] width 21 height 21
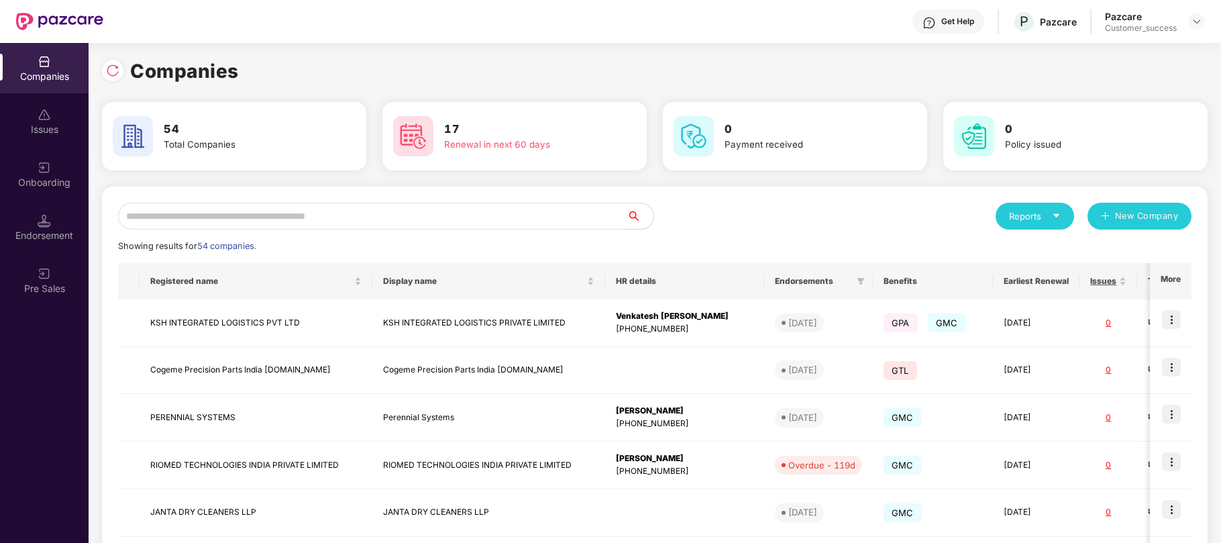
click at [176, 221] on input "text" at bounding box center [372, 216] width 508 height 27
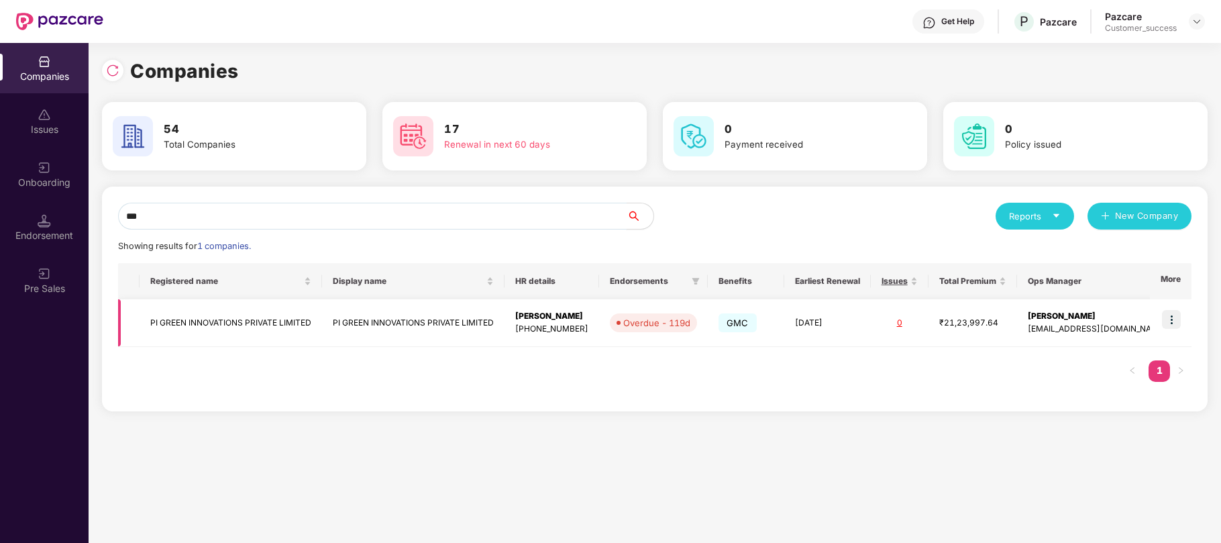
type input "**"
click at [1176, 321] on img at bounding box center [1171, 319] width 19 height 19
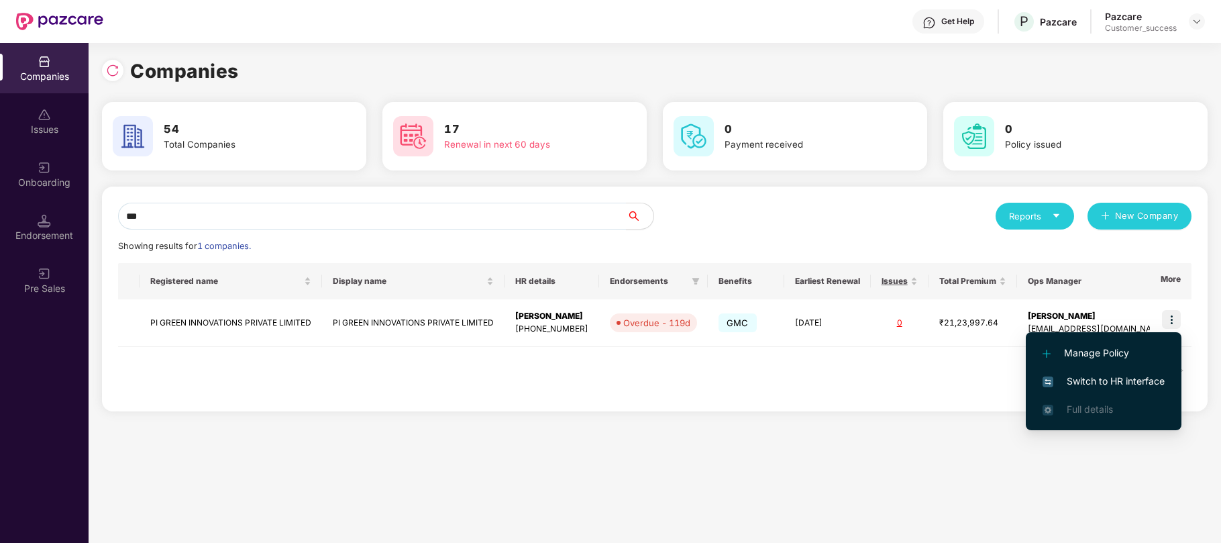
click at [1112, 378] on span "Switch to HR interface" at bounding box center [1103, 381] width 122 height 15
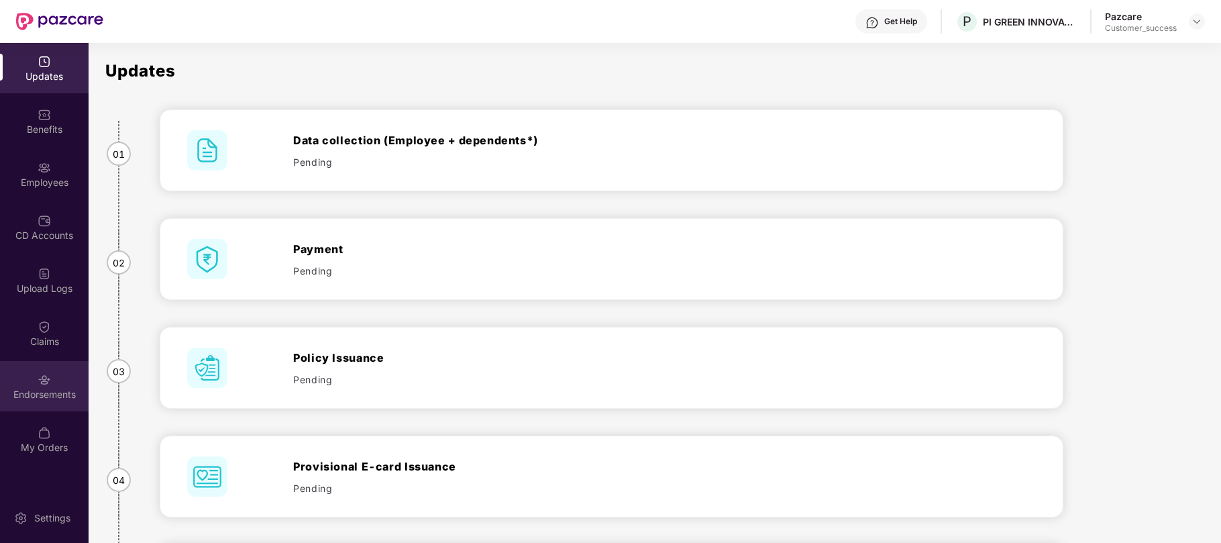
click at [44, 376] on img at bounding box center [44, 379] width 13 height 13
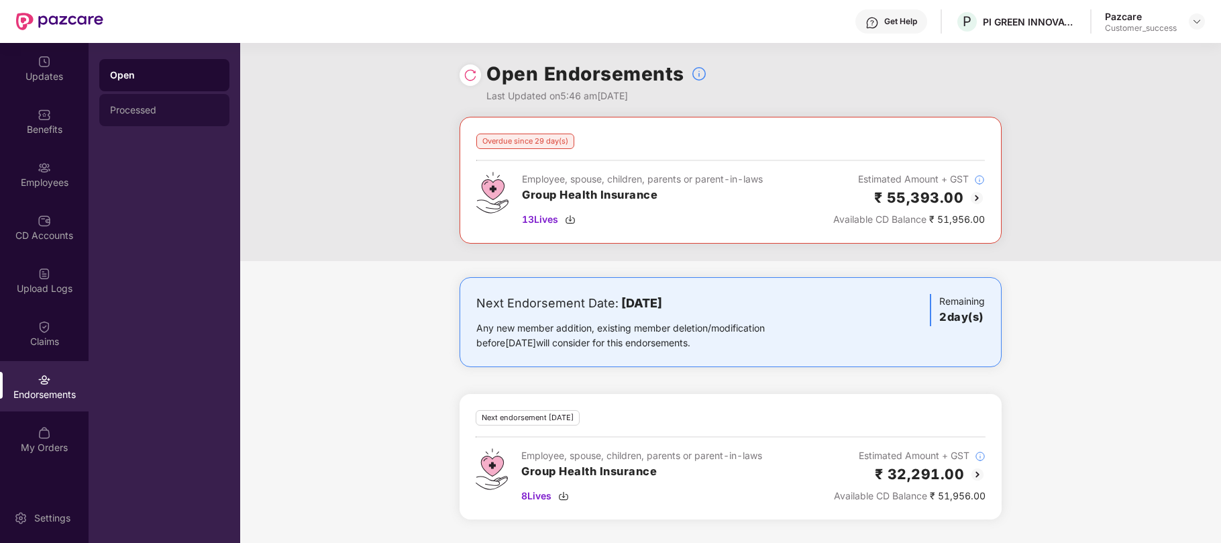
click at [186, 105] on div "Processed" at bounding box center [164, 110] width 109 height 11
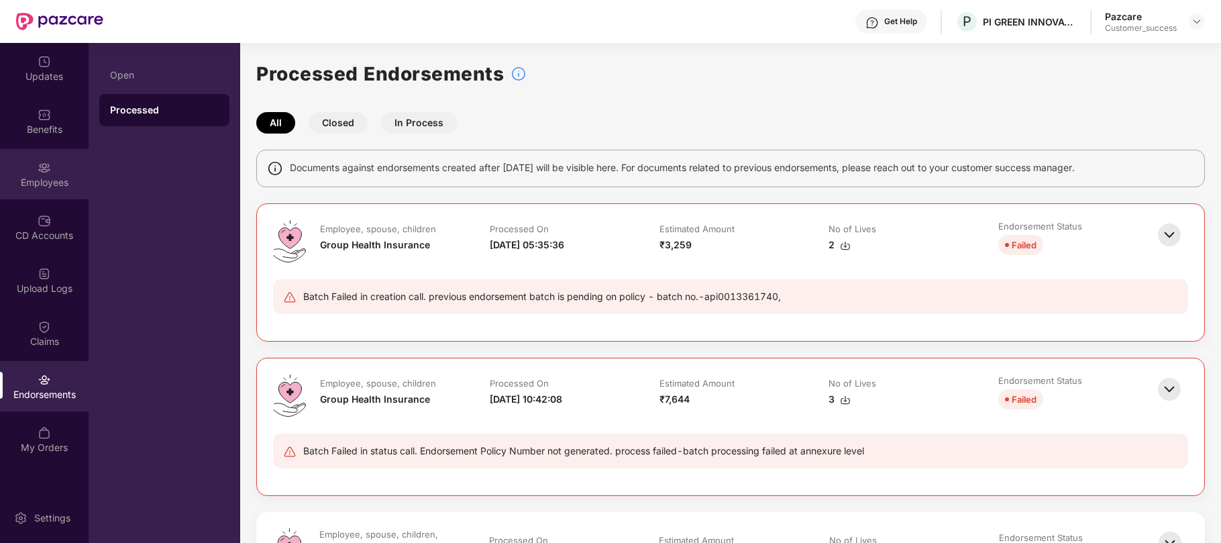
click at [42, 188] on div "Employees" at bounding box center [44, 182] width 89 height 13
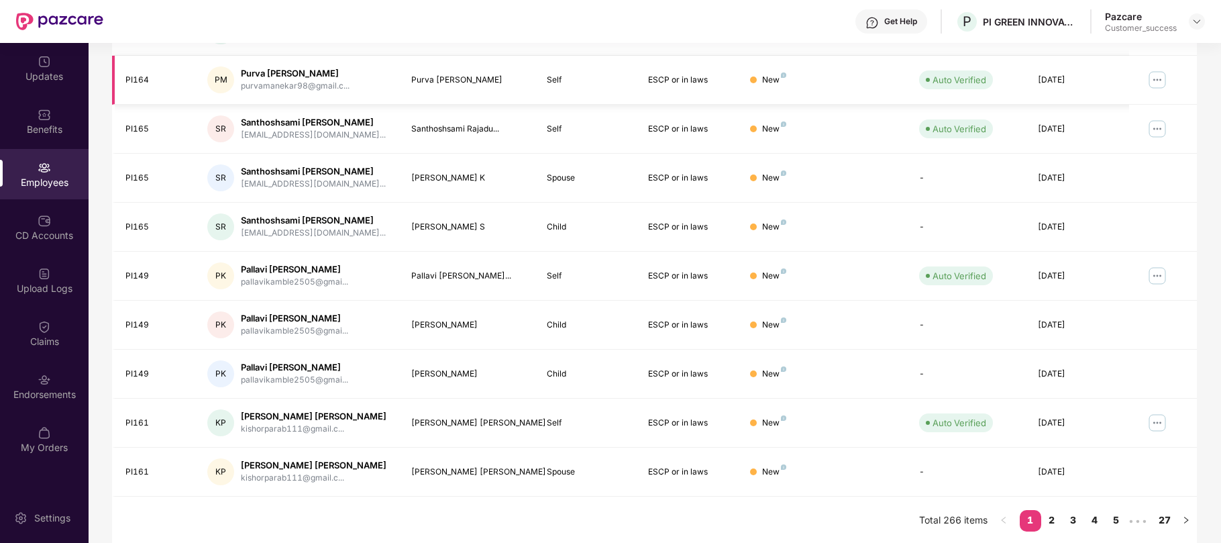
scroll to position [284, 0]
click at [1070, 518] on link "3" at bounding box center [1072, 518] width 21 height 20
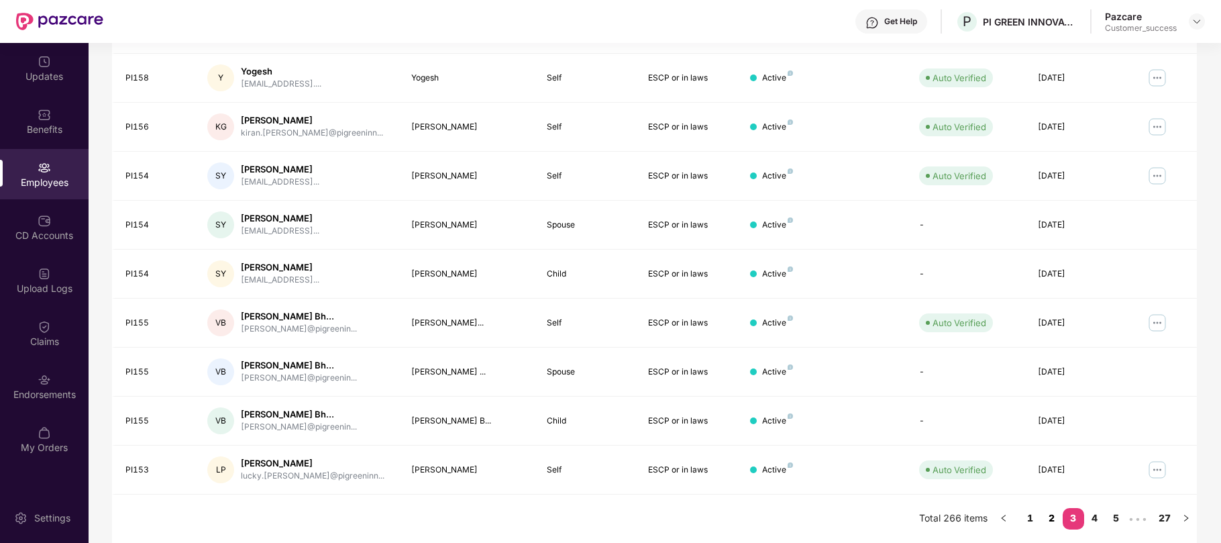
click at [1049, 520] on link "2" at bounding box center [1051, 518] width 21 height 20
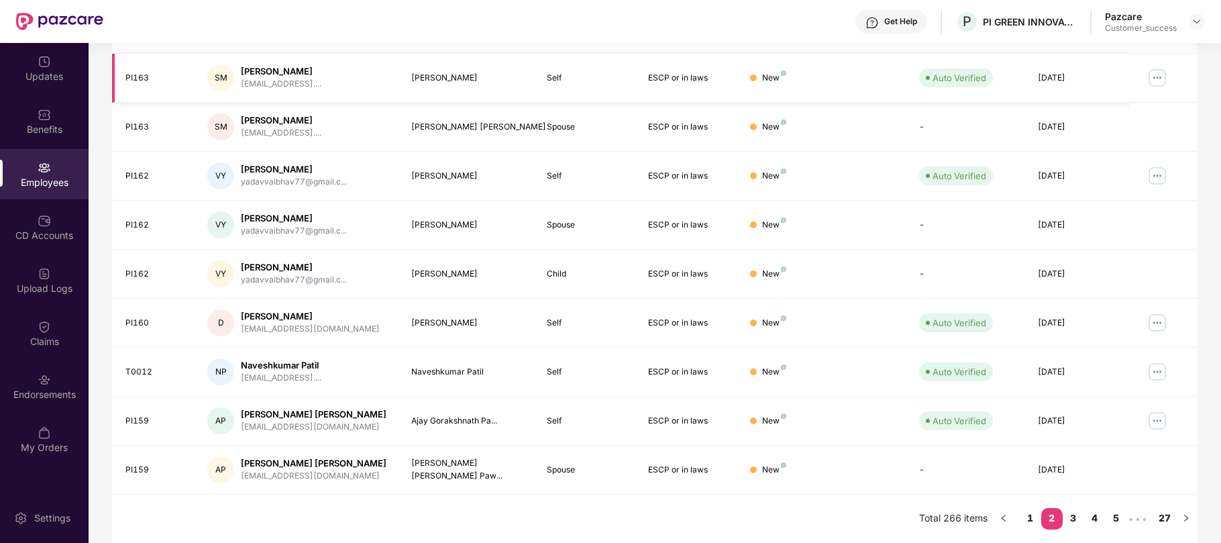
scroll to position [0, 0]
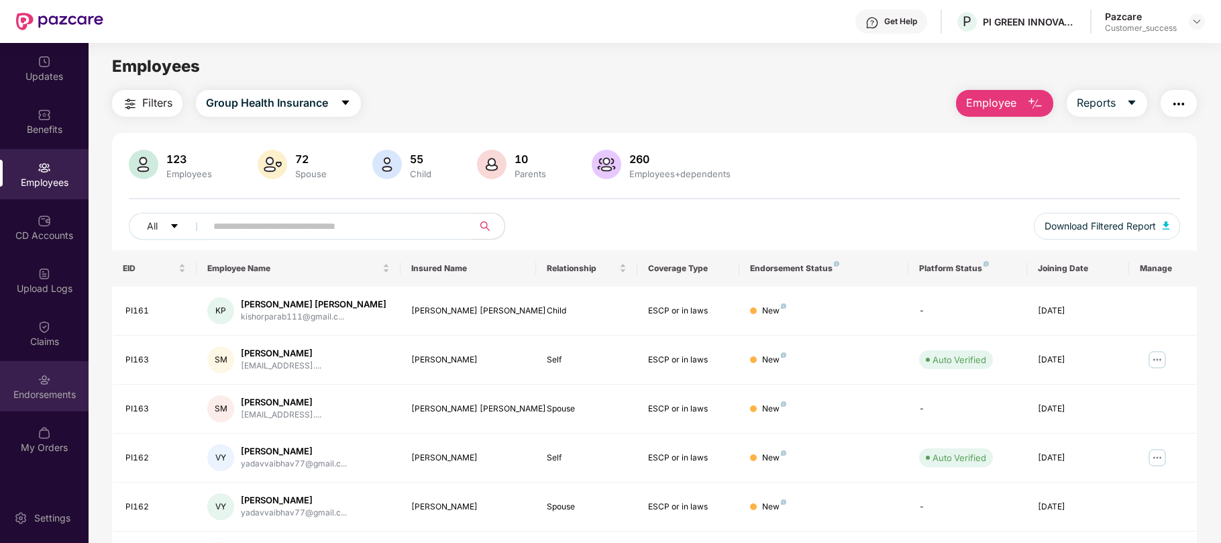
click at [42, 385] on div "Endorsements" at bounding box center [44, 386] width 89 height 50
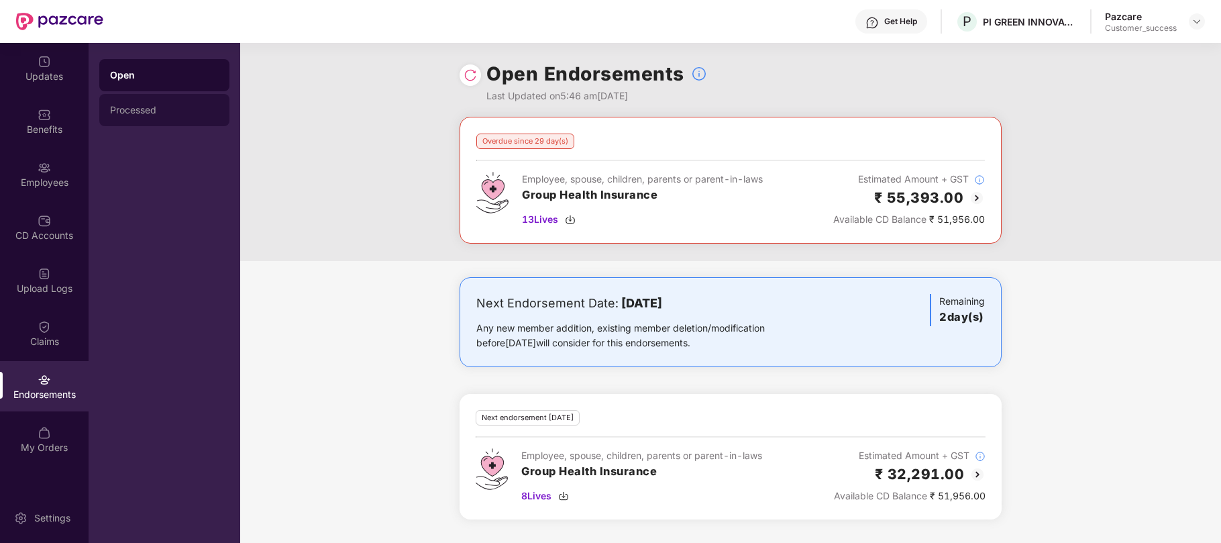
click at [162, 110] on div "Processed" at bounding box center [164, 110] width 109 height 11
